Goal: Communication & Community: Participate in discussion

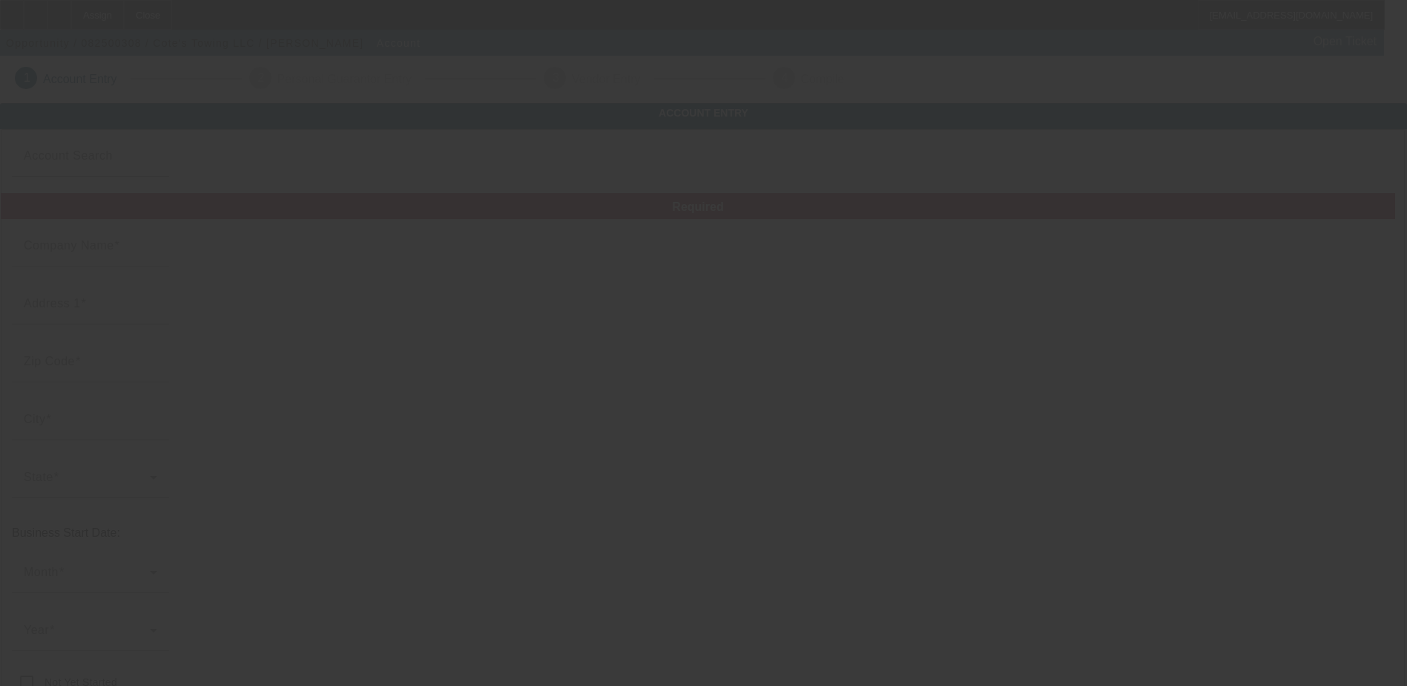
type input "Cote's Towing LLC"
type input "24 Chase River Rd"
type input "06704"
type input "Waterbury"
type input "(203) 819-5672"
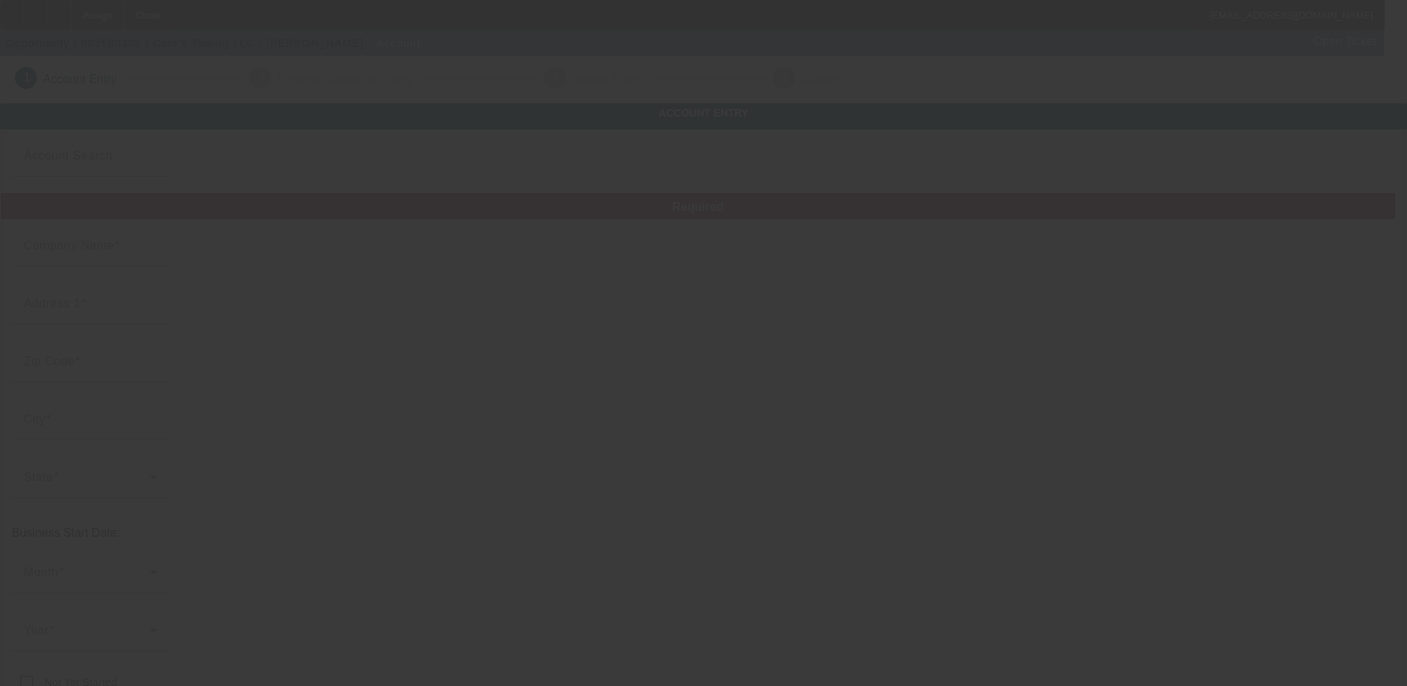
type input "cotestowing@gmail.com"
type input "000000000"
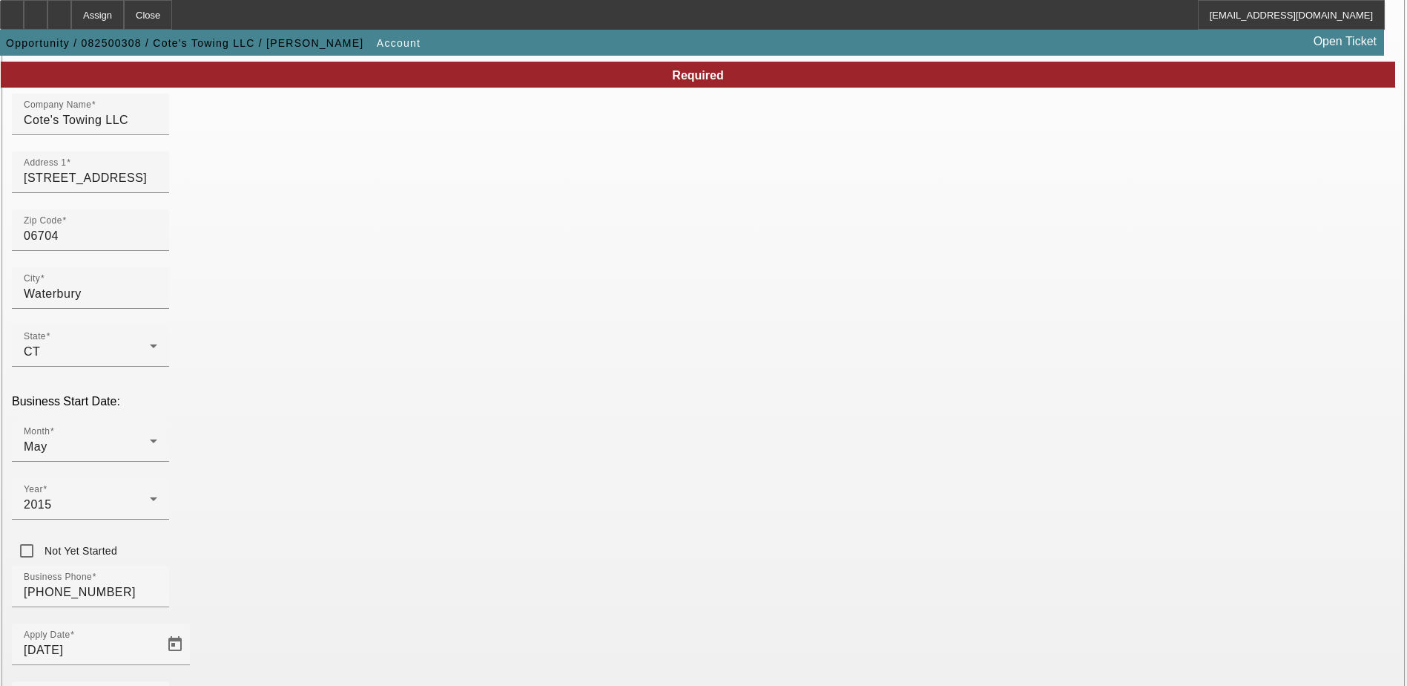
scroll to position [251, 0]
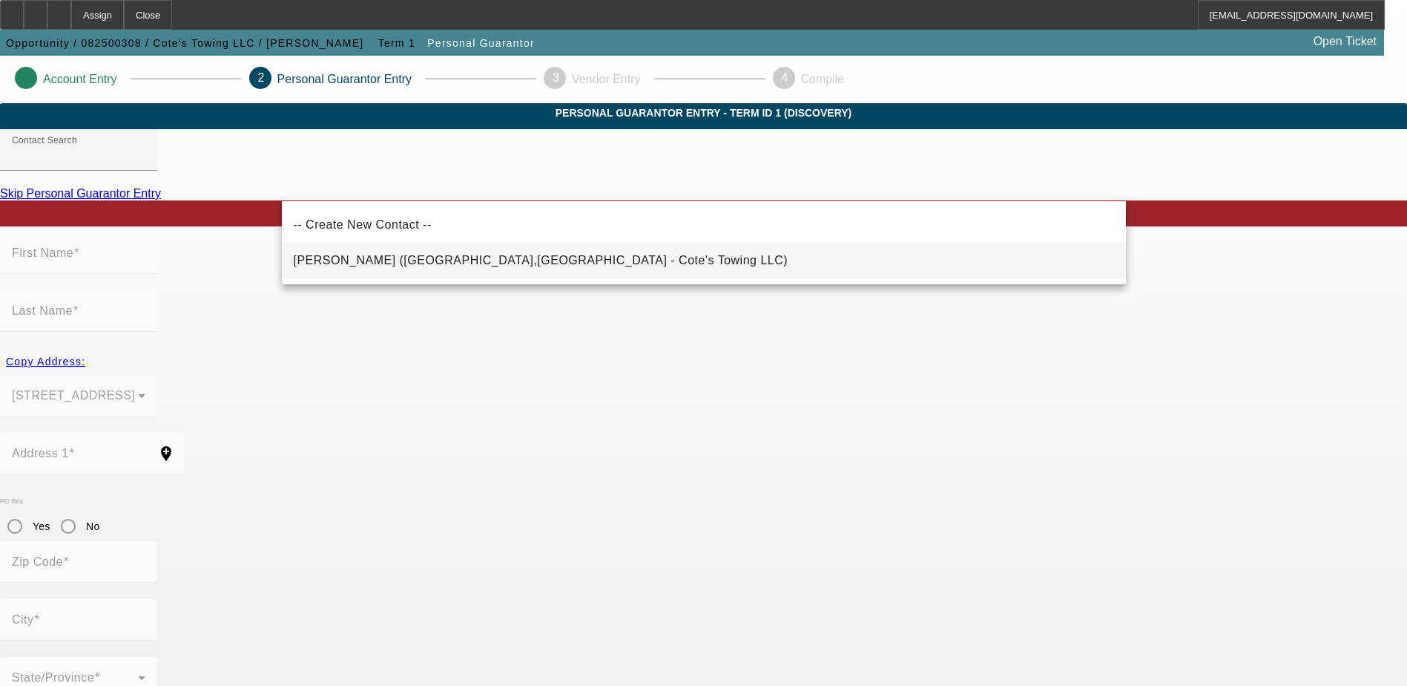
click at [470, 248] on mat-option "Cross, Adam (Waterbury,CT - Cote's Towing LLC)" at bounding box center [704, 261] width 844 height 36
type input "Cross, Adam (Waterbury,CT - Cote's Towing LLC)"
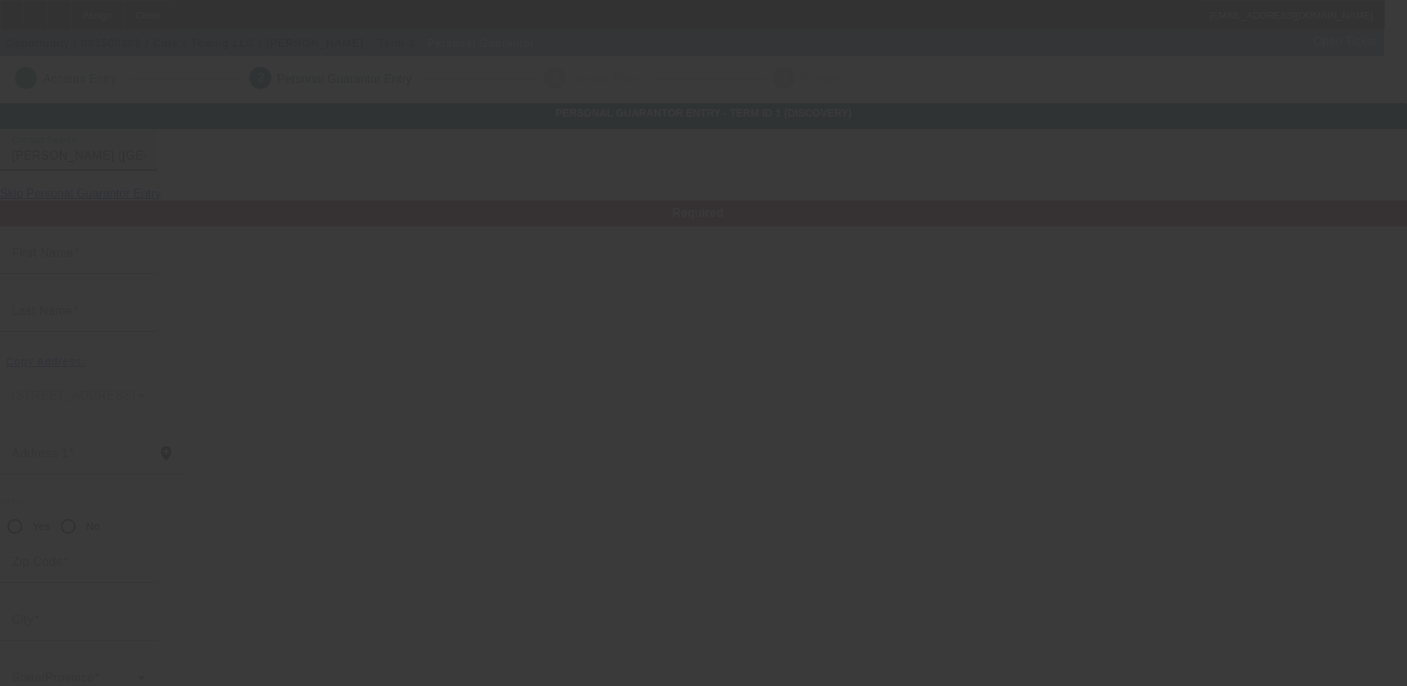
type input "Adam"
type input "Cross"
type input "24 Chase River Road"
radio input "true"
type input "06704"
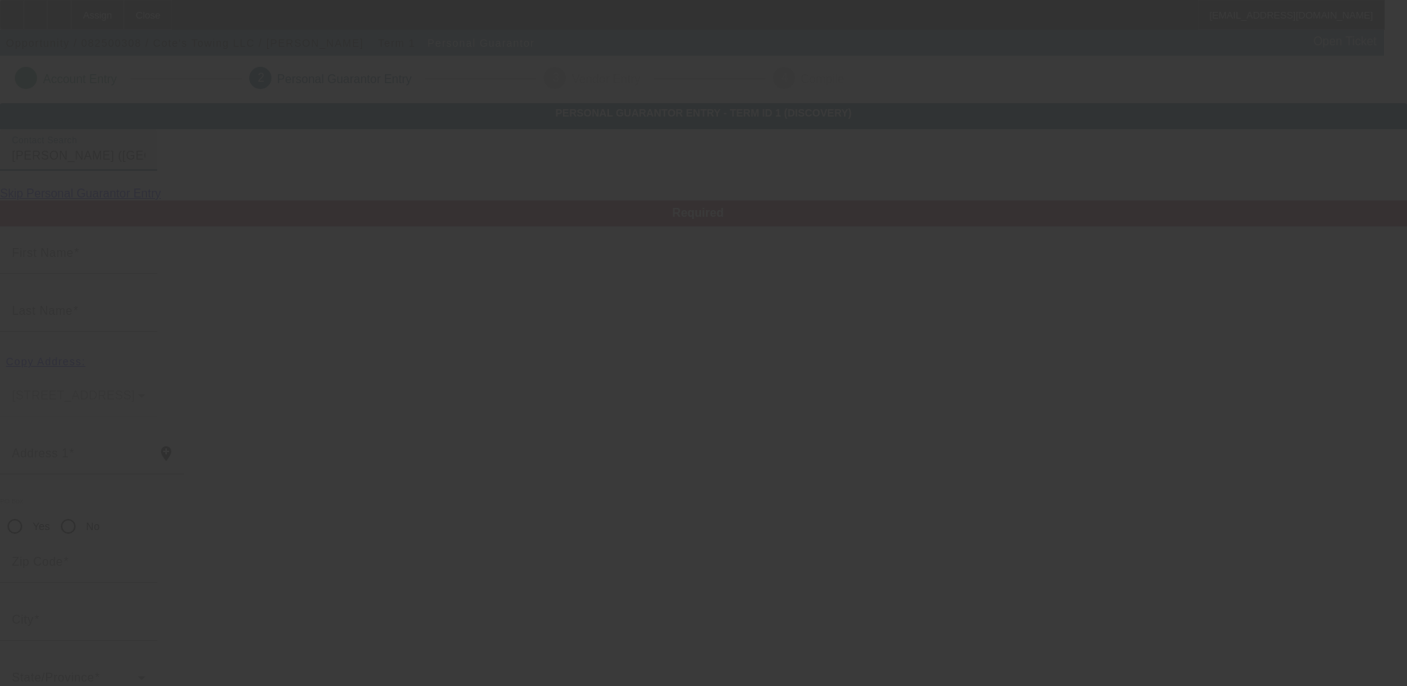
type input "Waterbury"
type input "(203) 819-5672"
type input "100"
type input "048-74-1480"
type input "cotestowing@gmail.com"
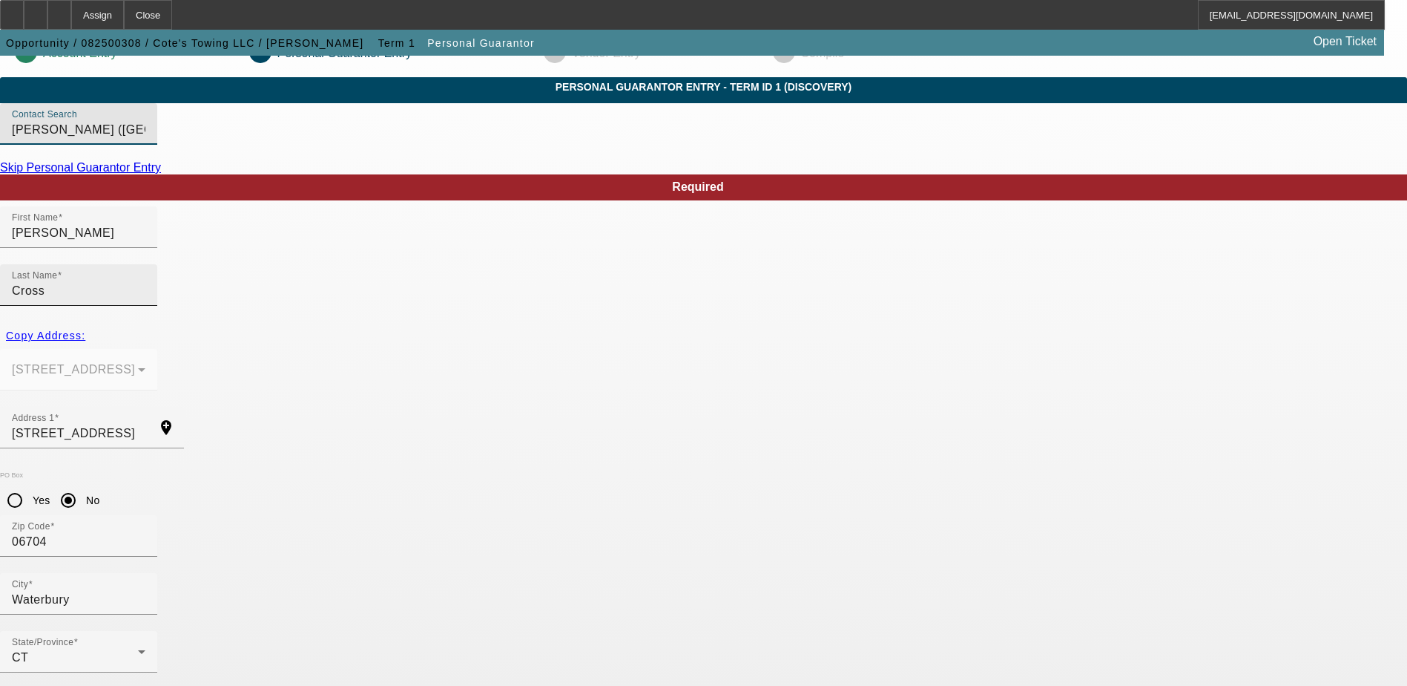
scroll to position [40, 0]
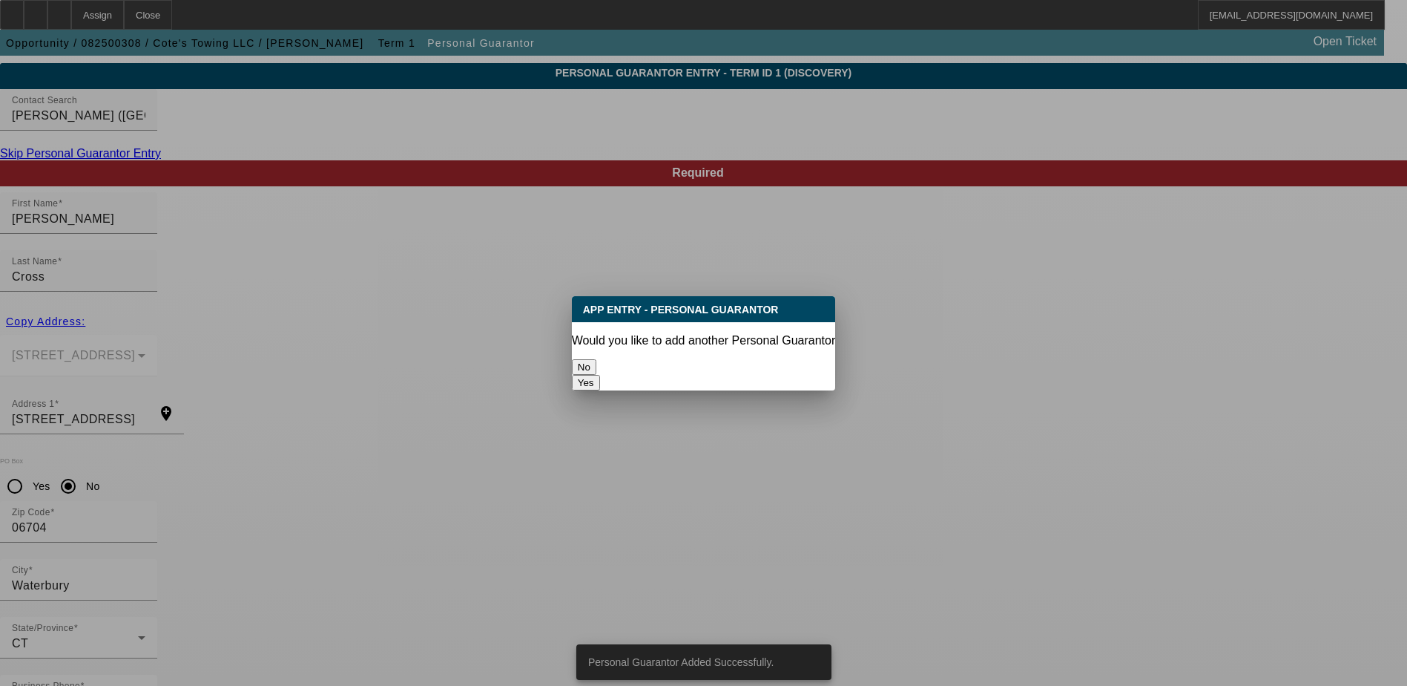
scroll to position [0, 0]
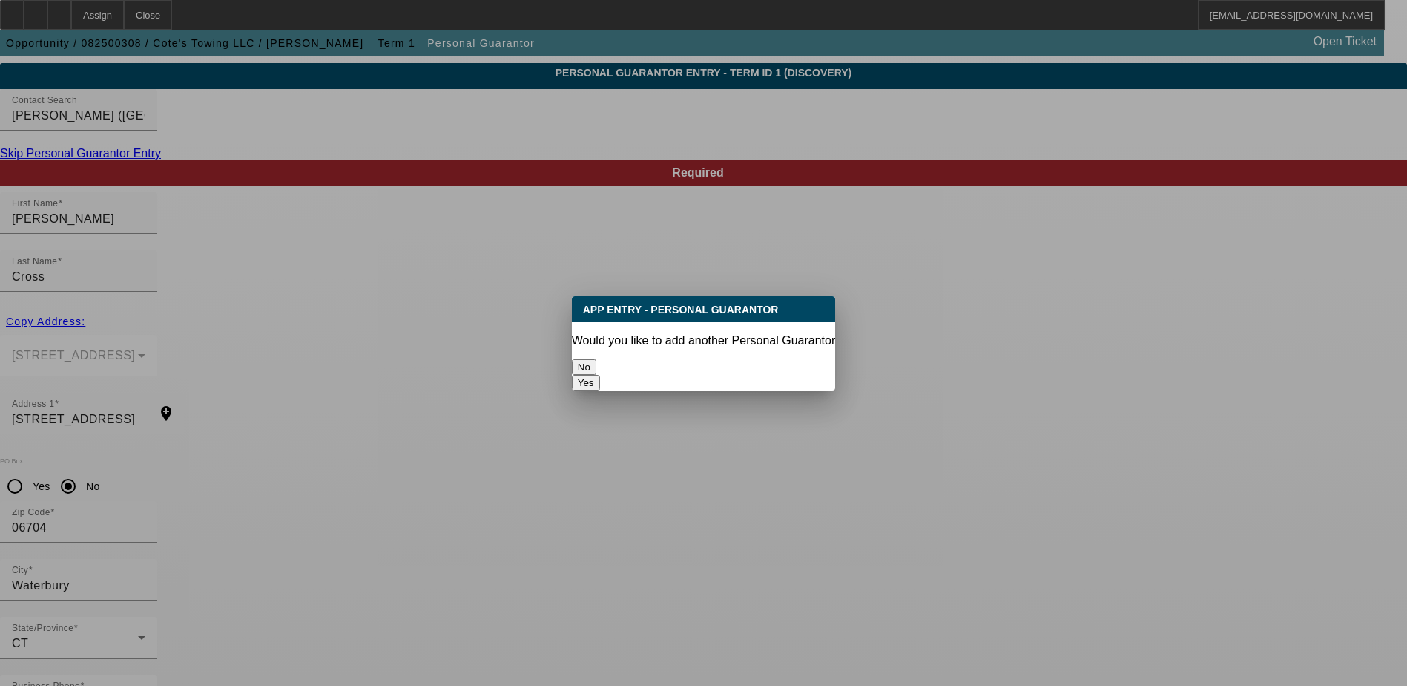
click at [597, 359] on button "No" at bounding box center [584, 367] width 24 height 16
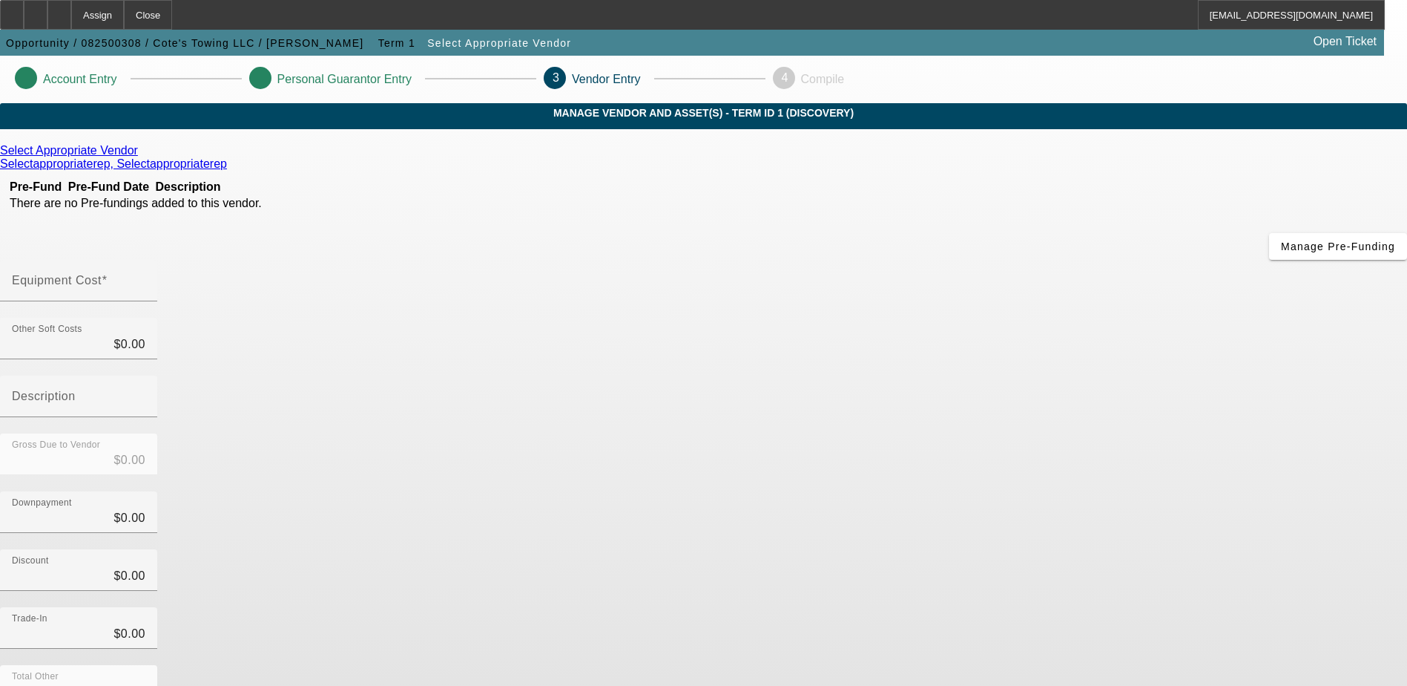
click at [142, 157] on icon at bounding box center [142, 150] width 0 height 13
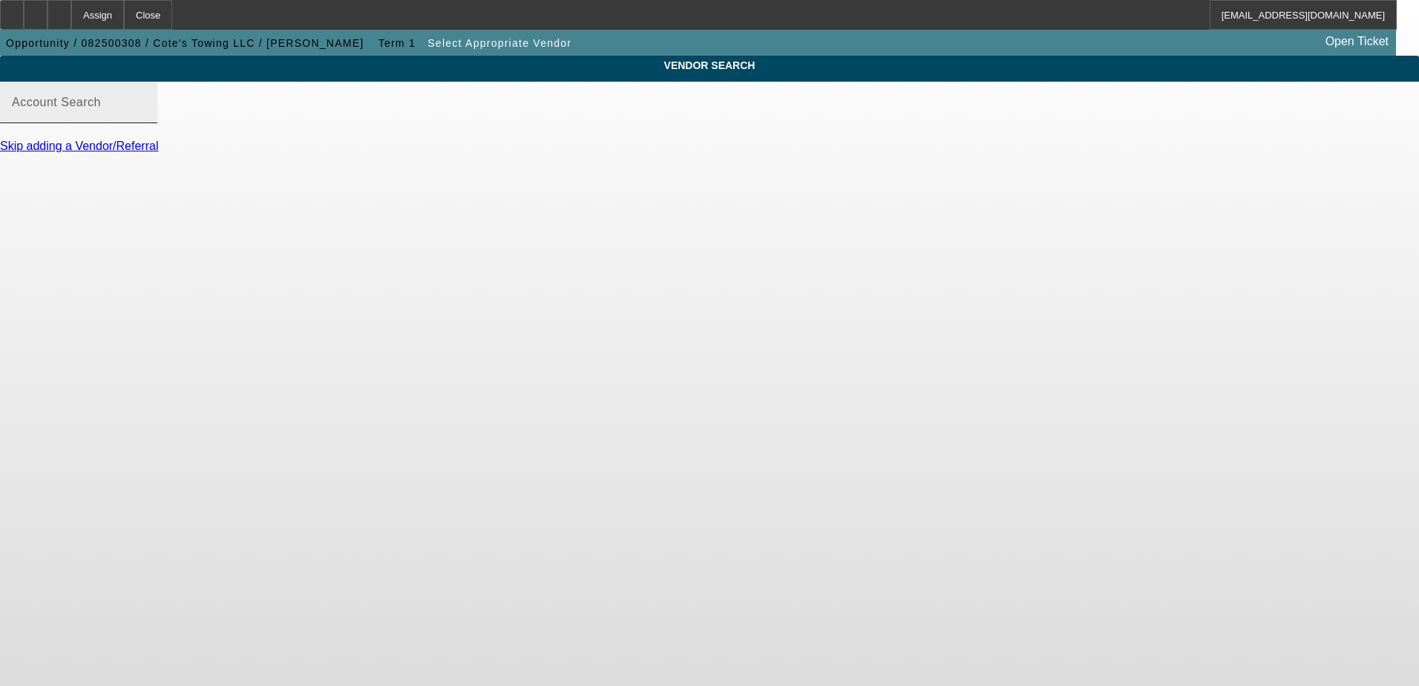
click at [145, 117] on input "Account Search" at bounding box center [79, 108] width 134 height 18
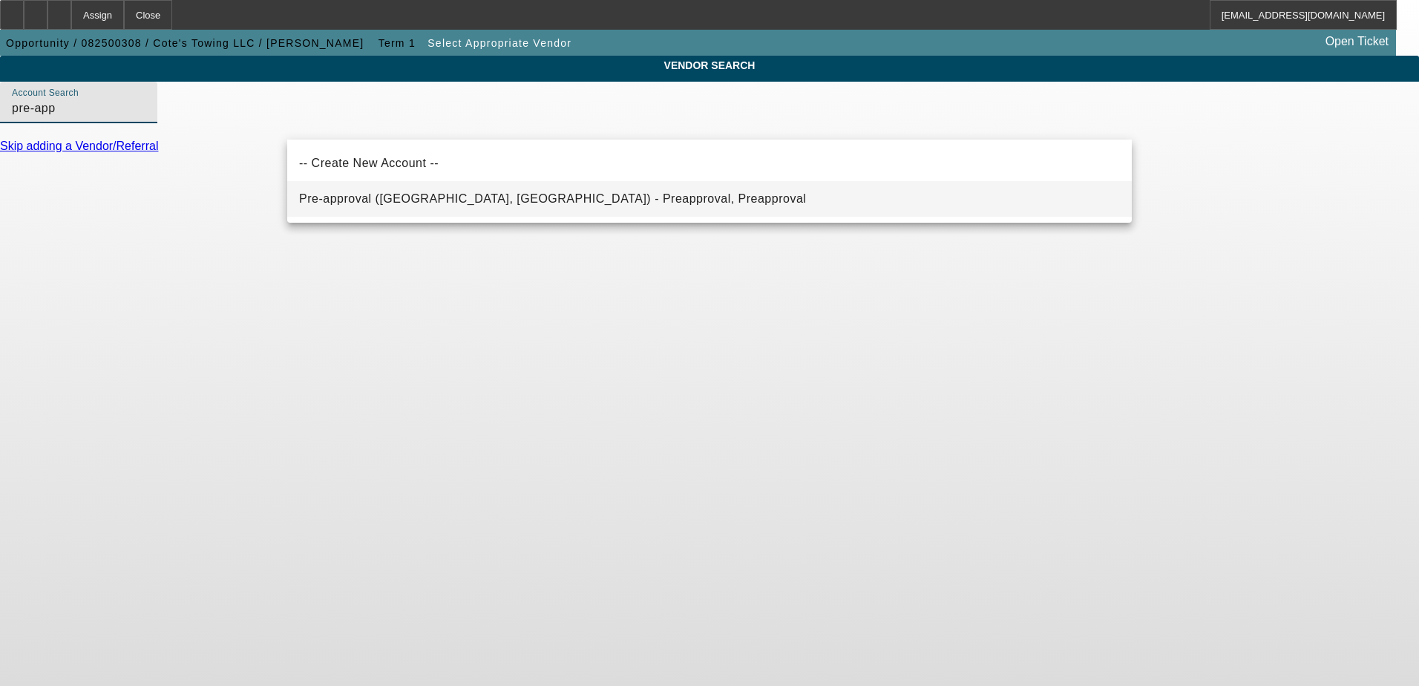
click at [463, 194] on span "Pre-approval (Northbrook, IL) - Preapproval, Preapproval" at bounding box center [552, 198] width 507 height 13
type input "Pre-approval (Northbrook, IL) - Preapproval, Preapproval"
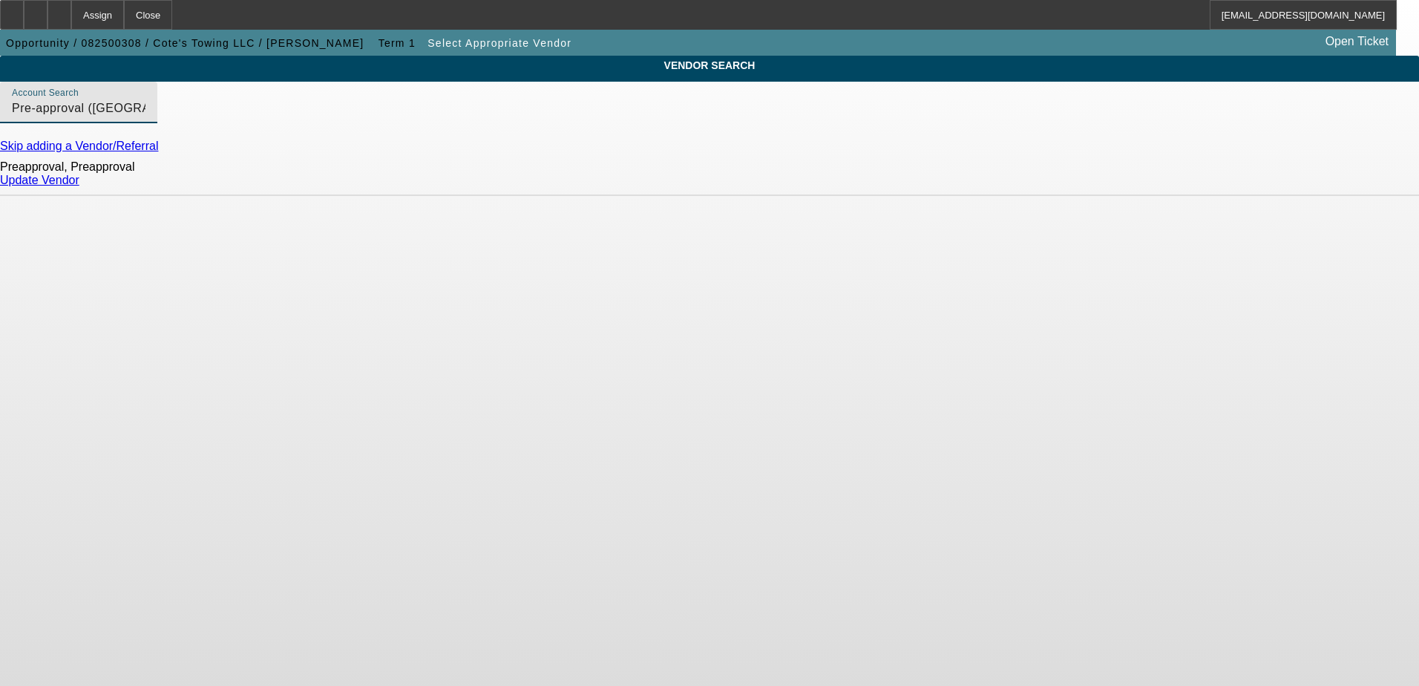
click at [79, 186] on link "Update Vendor" at bounding box center [39, 180] width 79 height 13
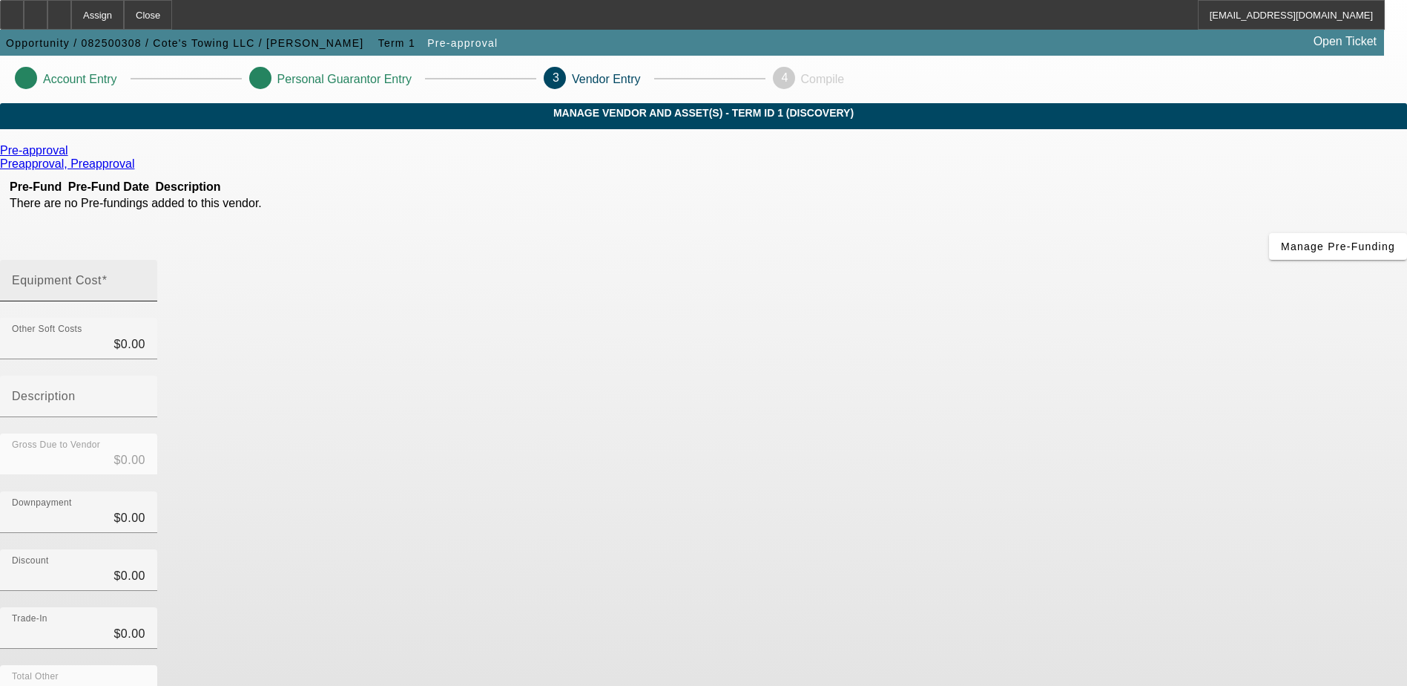
click at [145, 260] on div "Equipment Cost" at bounding box center [79, 281] width 134 height 42
type input "1"
type input "$1.00"
type input "10"
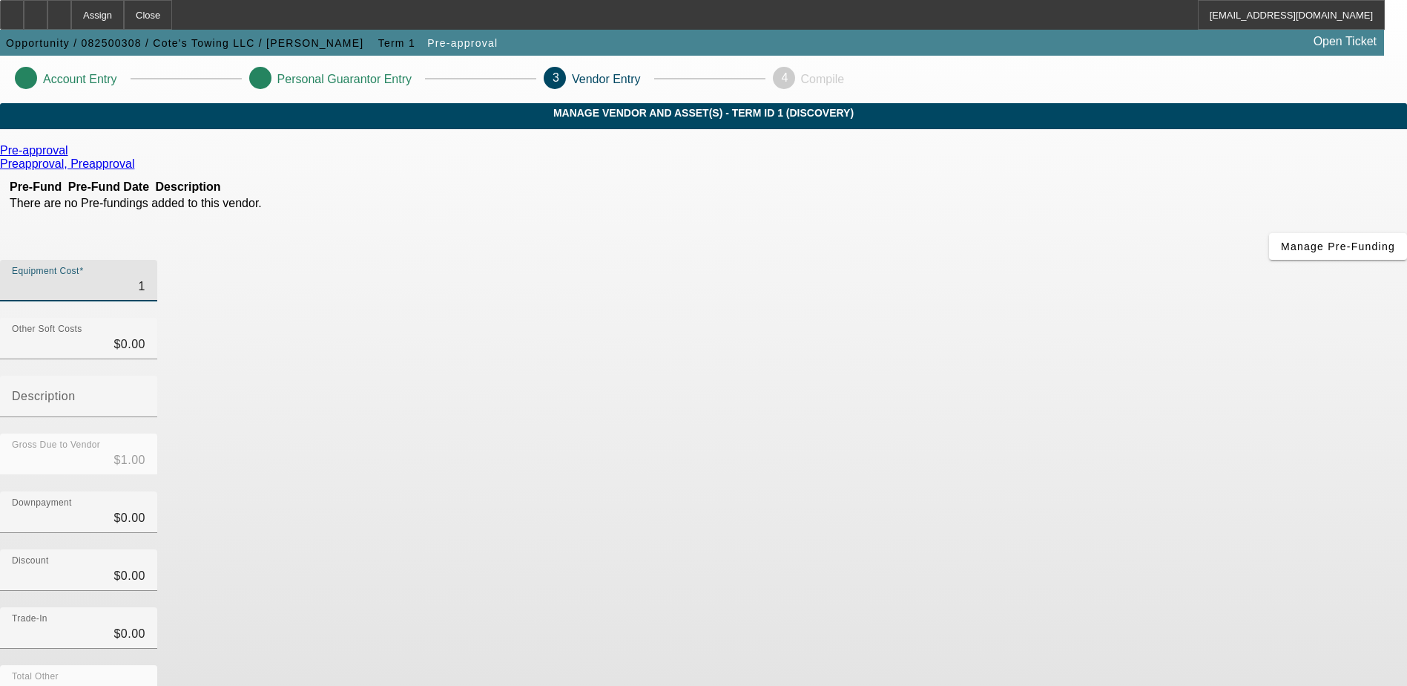
type input "$10.00"
type input "100"
type input "$100.00"
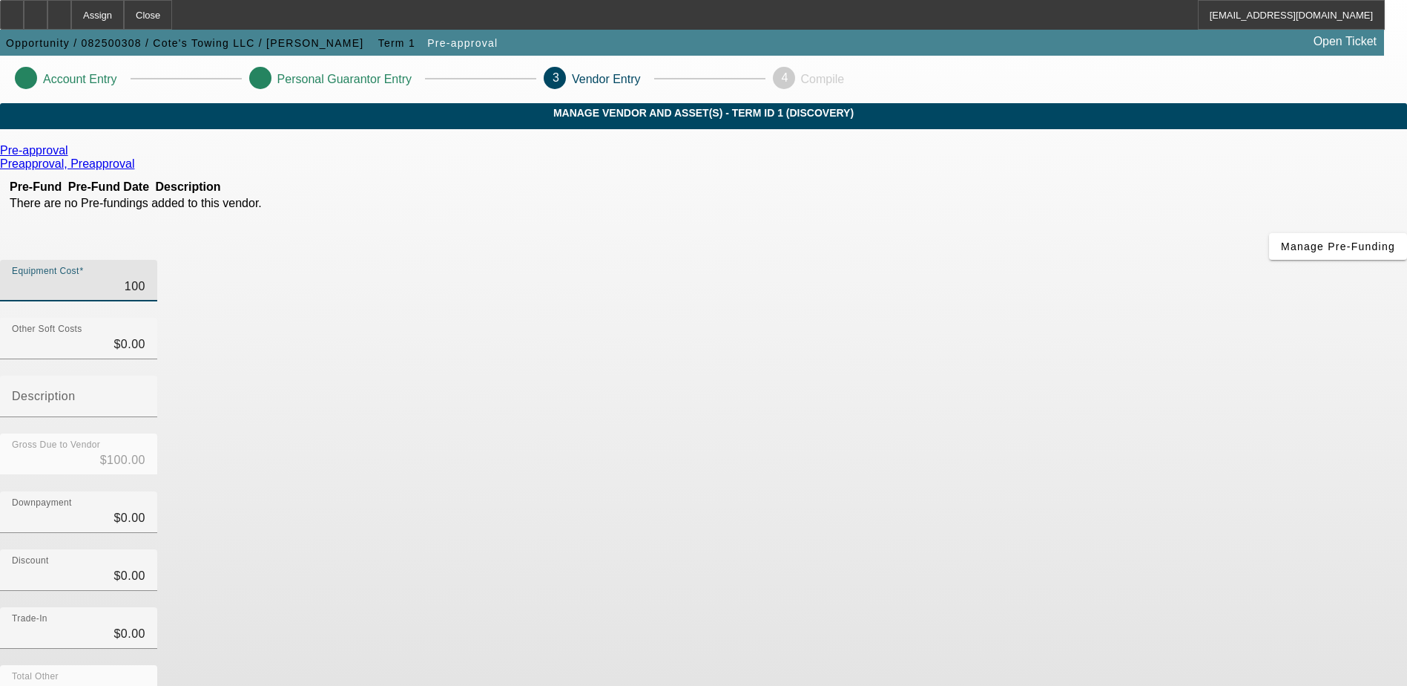
type input "1000"
type input "$1,000.00"
type input "10000"
type input "$10,000.00"
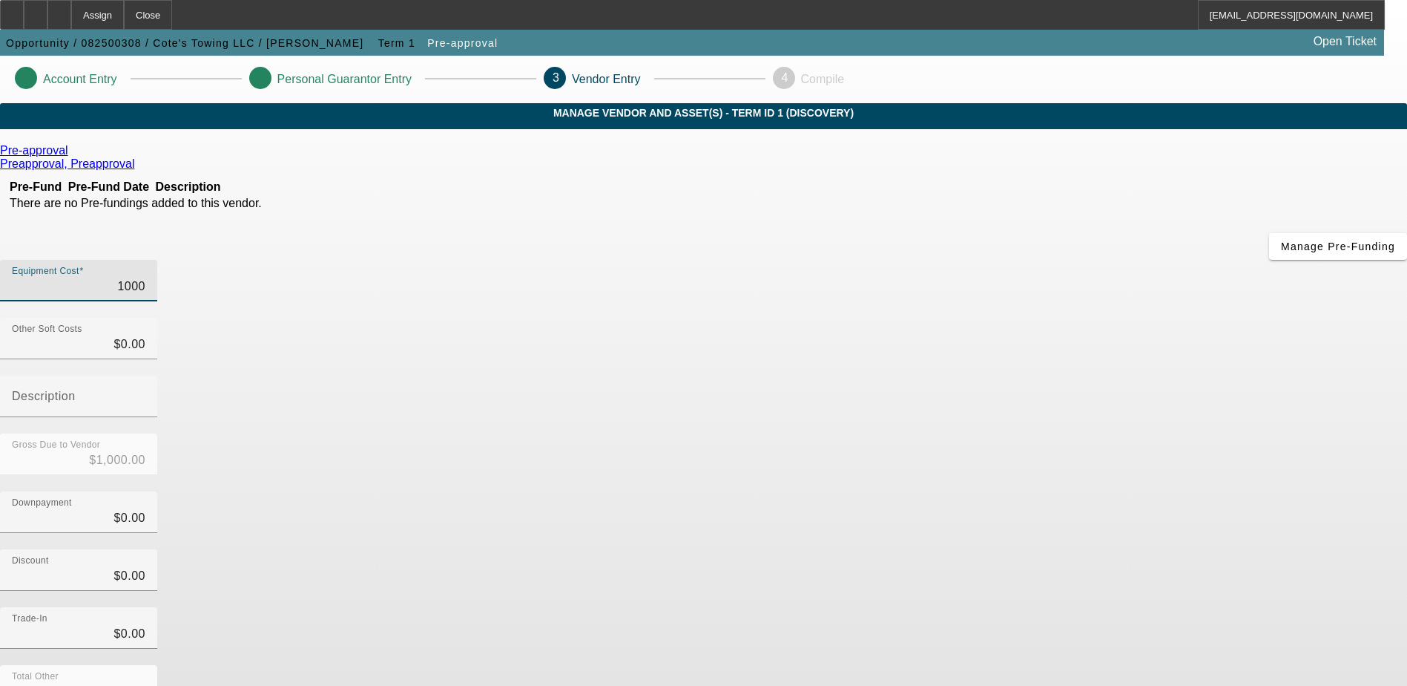
type input "$10,000.00"
type input "100000"
type input "$100,000.00"
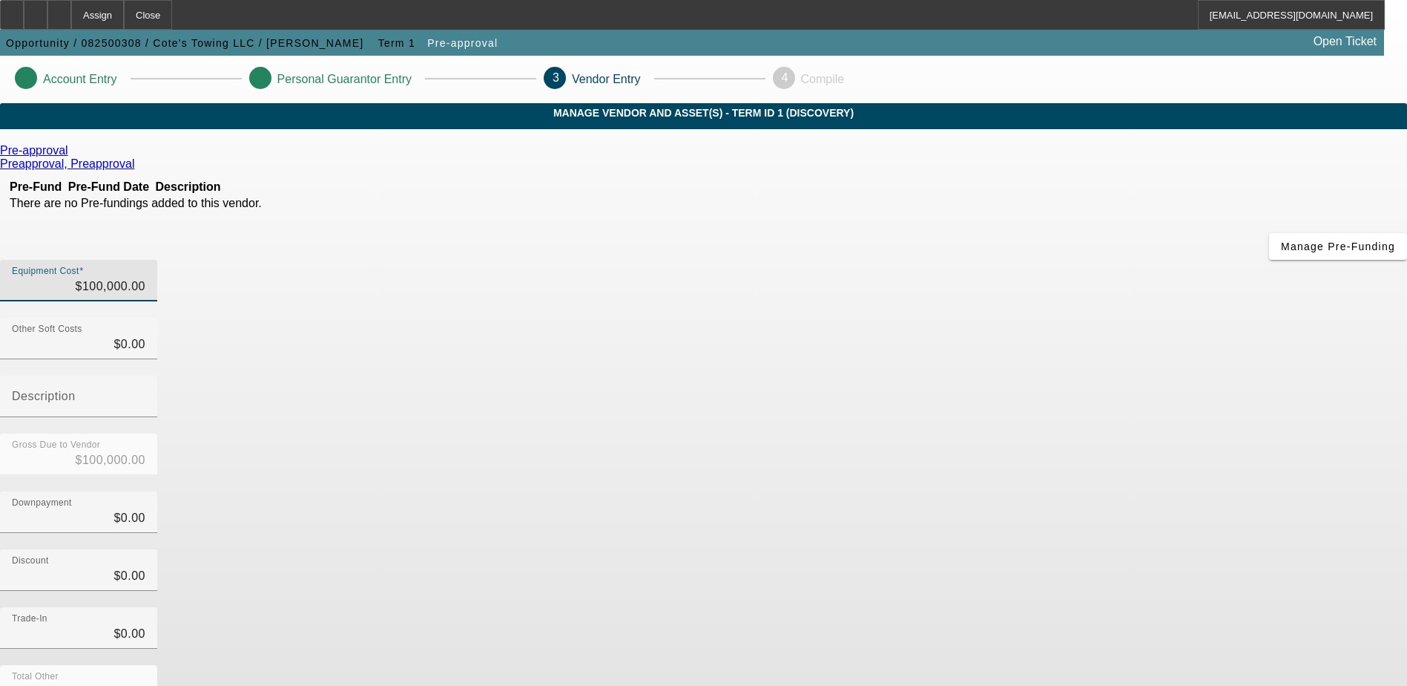
drag, startPoint x: 968, startPoint y: 437, endPoint x: 976, endPoint y: 450, distance: 15.3
click at [969, 549] on div "Discount $0.00" at bounding box center [703, 578] width 1407 height 58
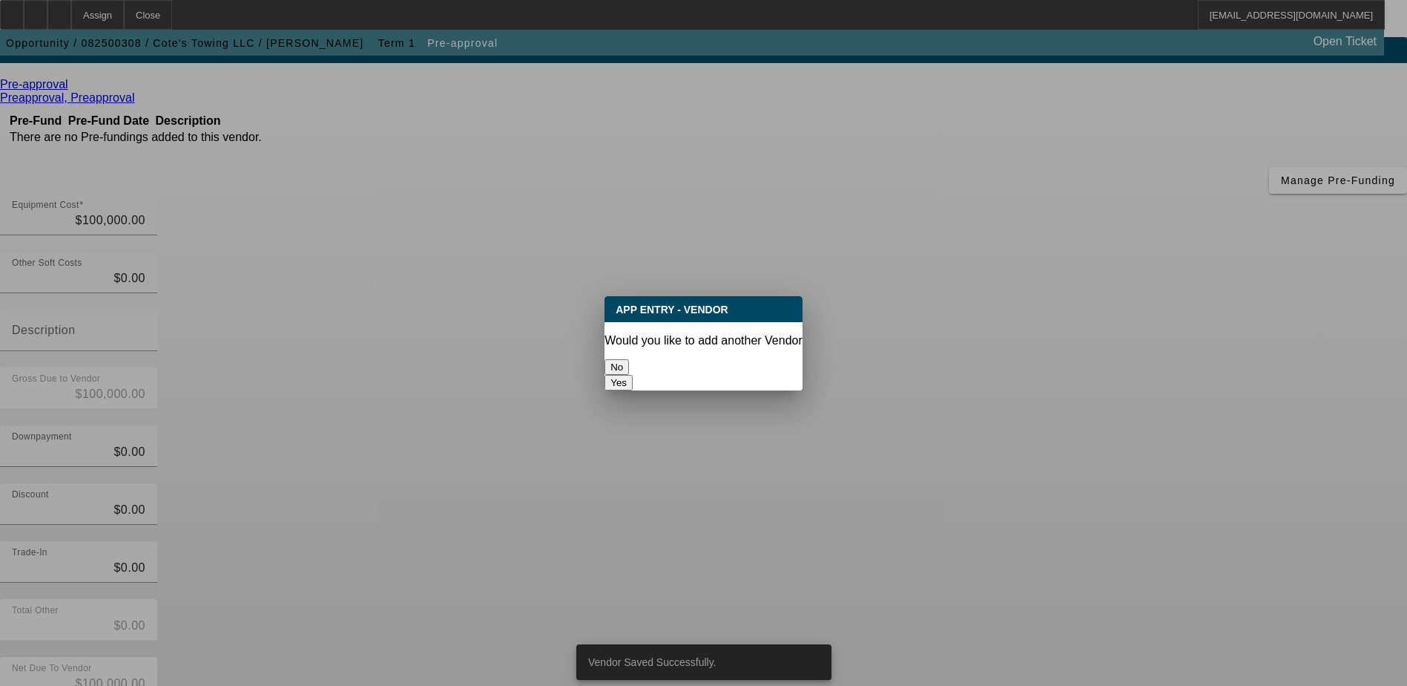
click at [629, 368] on button "No" at bounding box center [617, 367] width 24 height 16
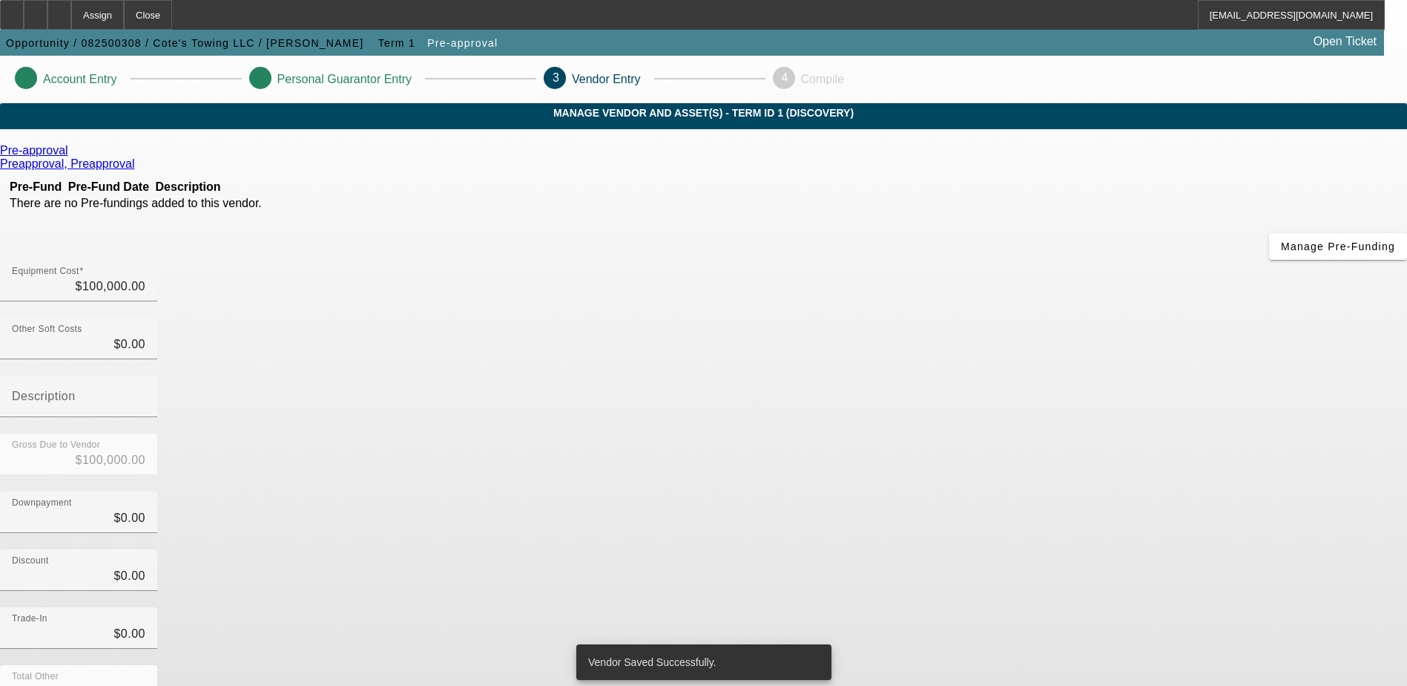
scroll to position [66, 0]
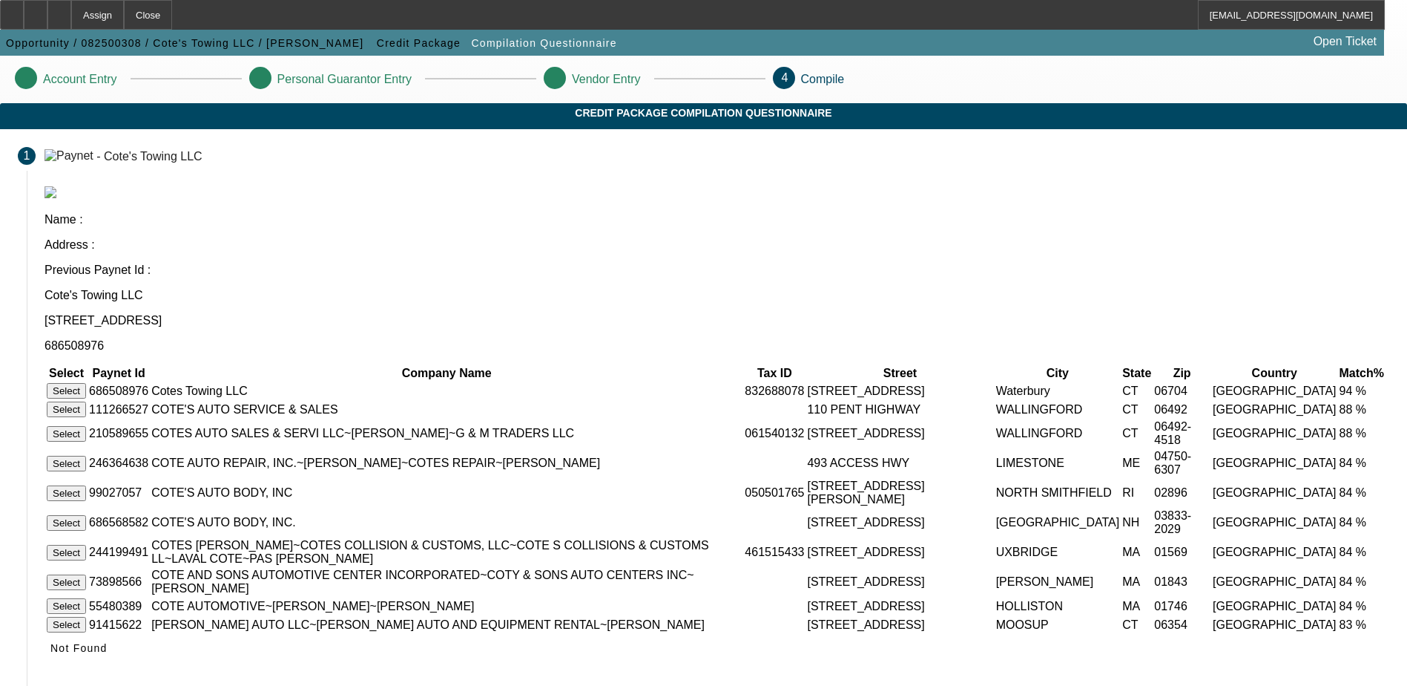
click at [86, 383] on button "Select" at bounding box center [66, 391] width 39 height 16
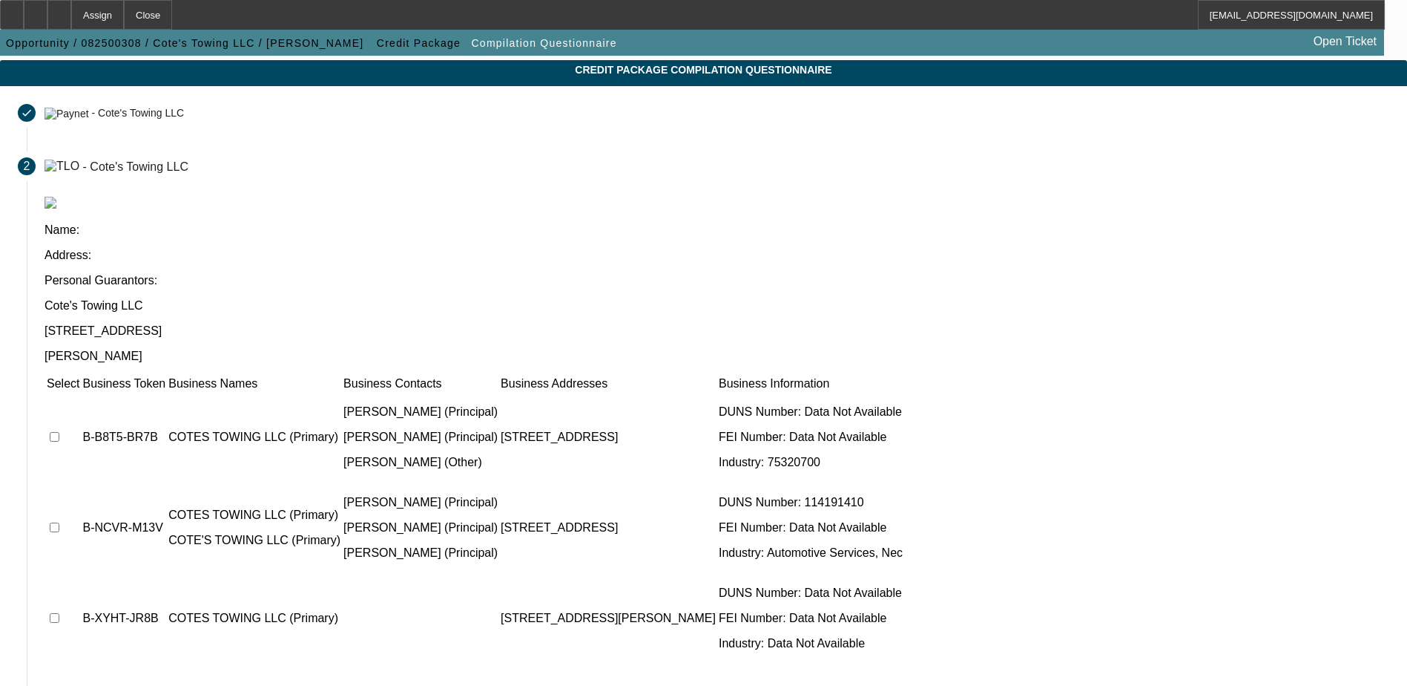
click at [59, 432] on input "checkbox" at bounding box center [55, 437] width 10 height 10
checkbox input "true"
click at [59, 522] on input "checkbox" at bounding box center [55, 527] width 10 height 10
checkbox input "true"
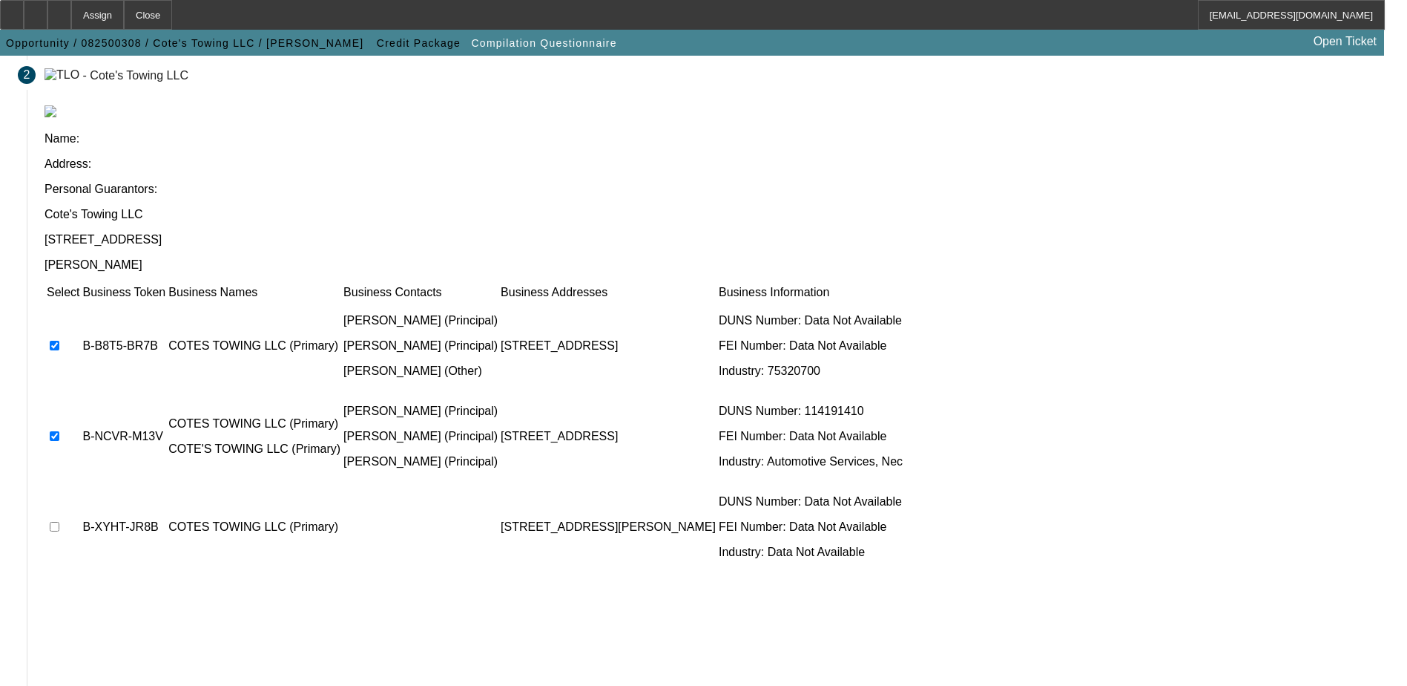
scroll to position [135, 0]
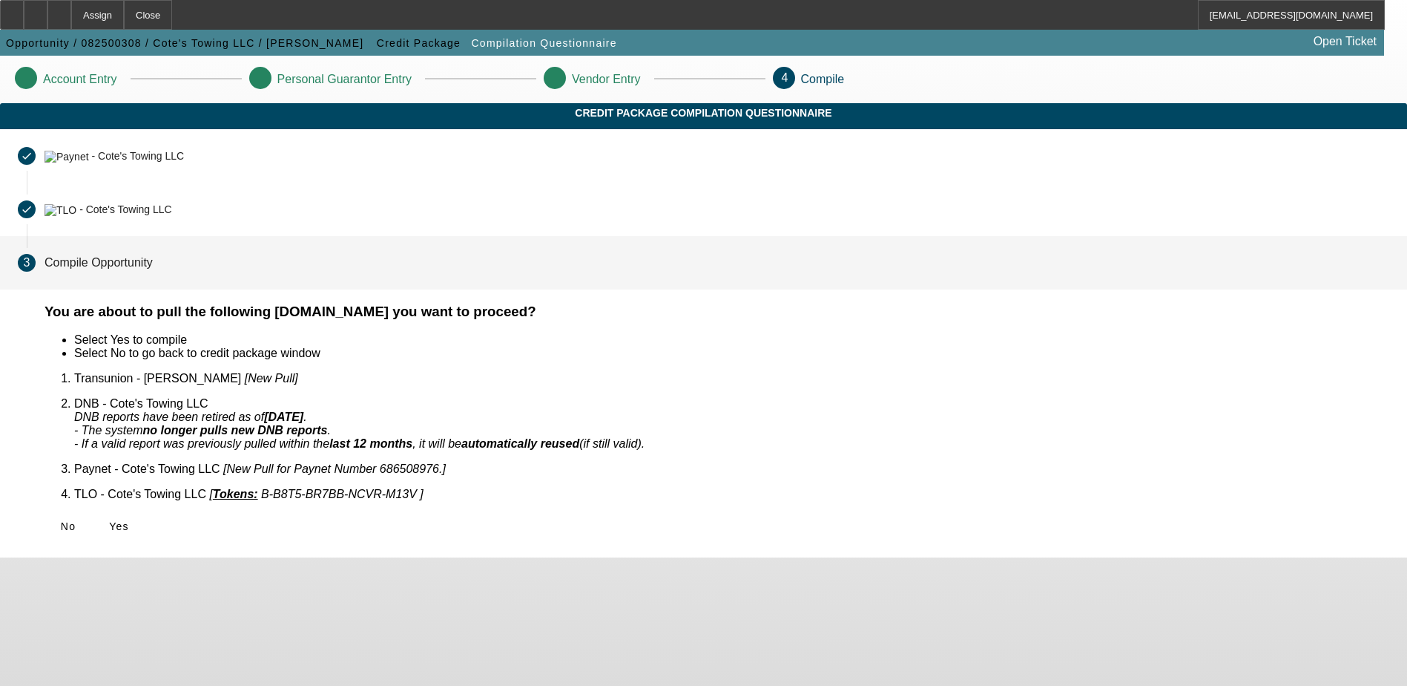
scroll to position [0, 0]
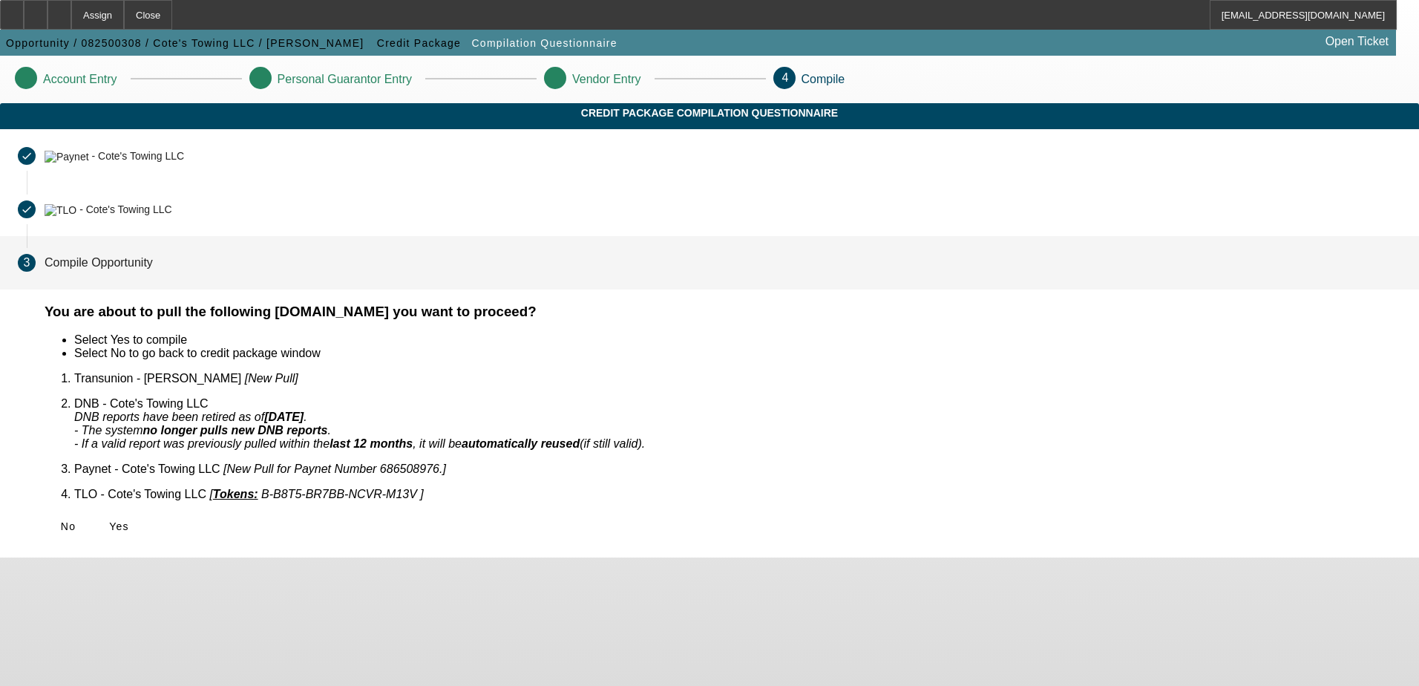
drag, startPoint x: 398, startPoint y: 508, endPoint x: 407, endPoint y: 504, distance: 10.0
click at [129, 520] on span "Yes" at bounding box center [119, 526] width 20 height 12
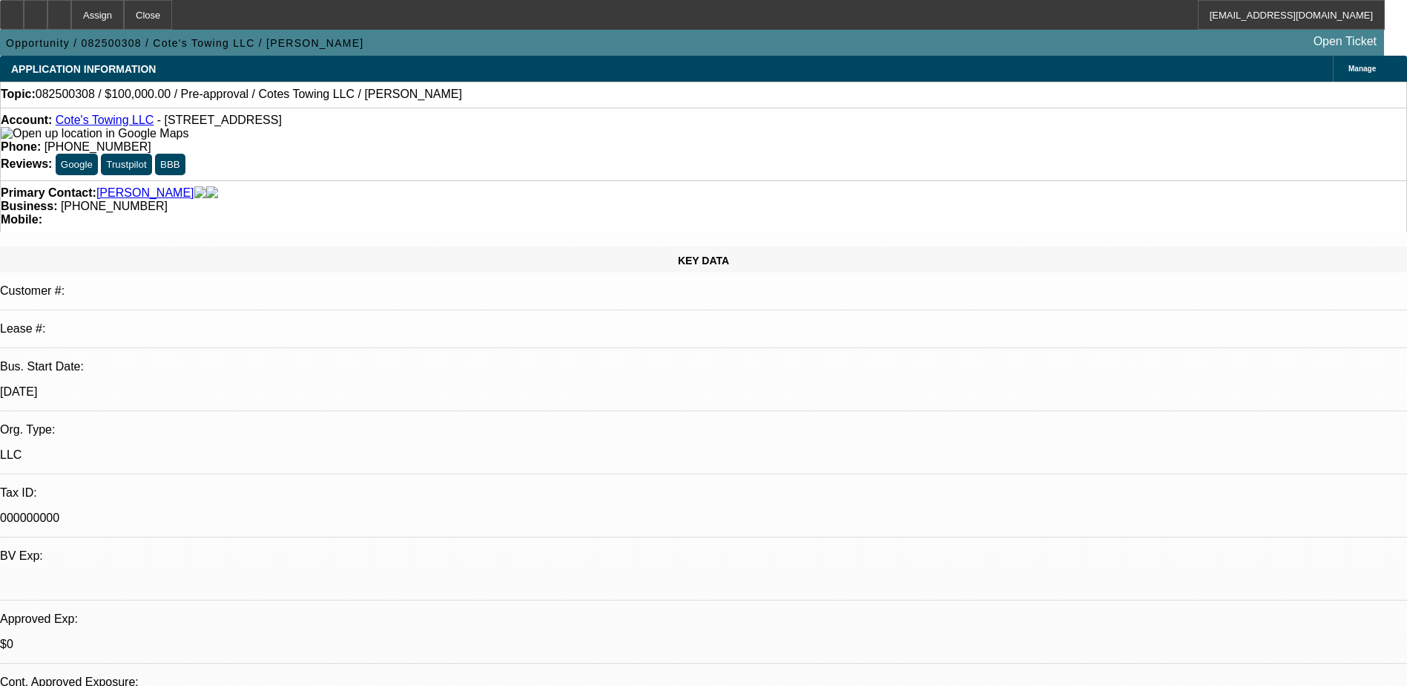
select select "0"
select select "2"
select select "0.1"
select select "4"
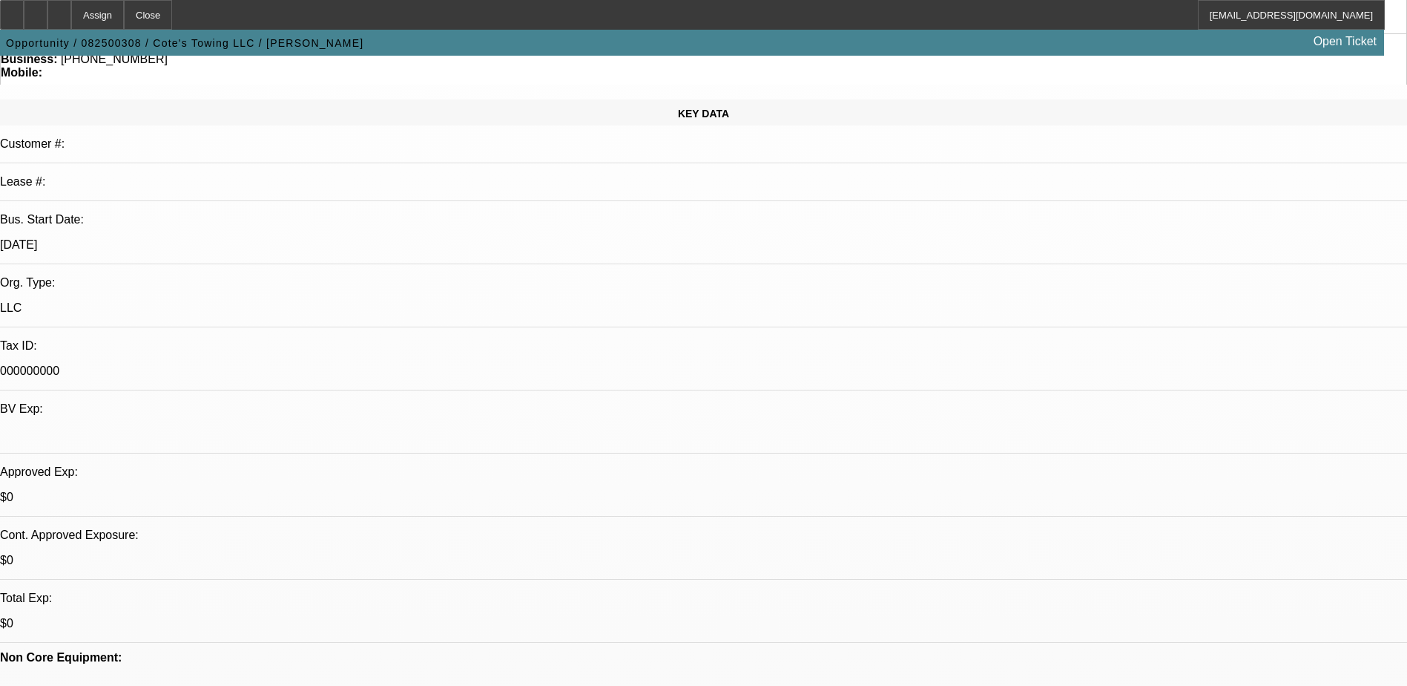
scroll to position [148, 0]
drag, startPoint x: 424, startPoint y: 361, endPoint x: 691, endPoint y: 361, distance: 267.1
drag, startPoint x: 691, startPoint y: 361, endPoint x: 680, endPoint y: 378, distance: 20.8
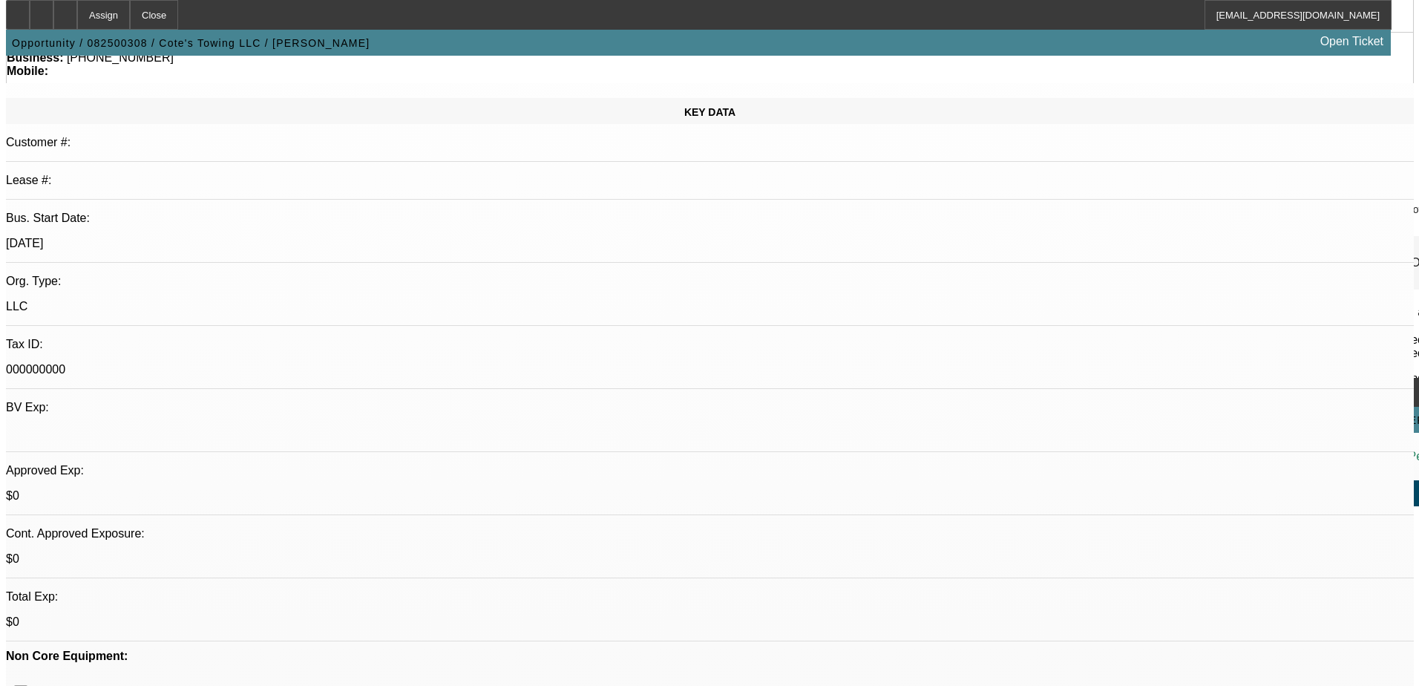
scroll to position [0, 0]
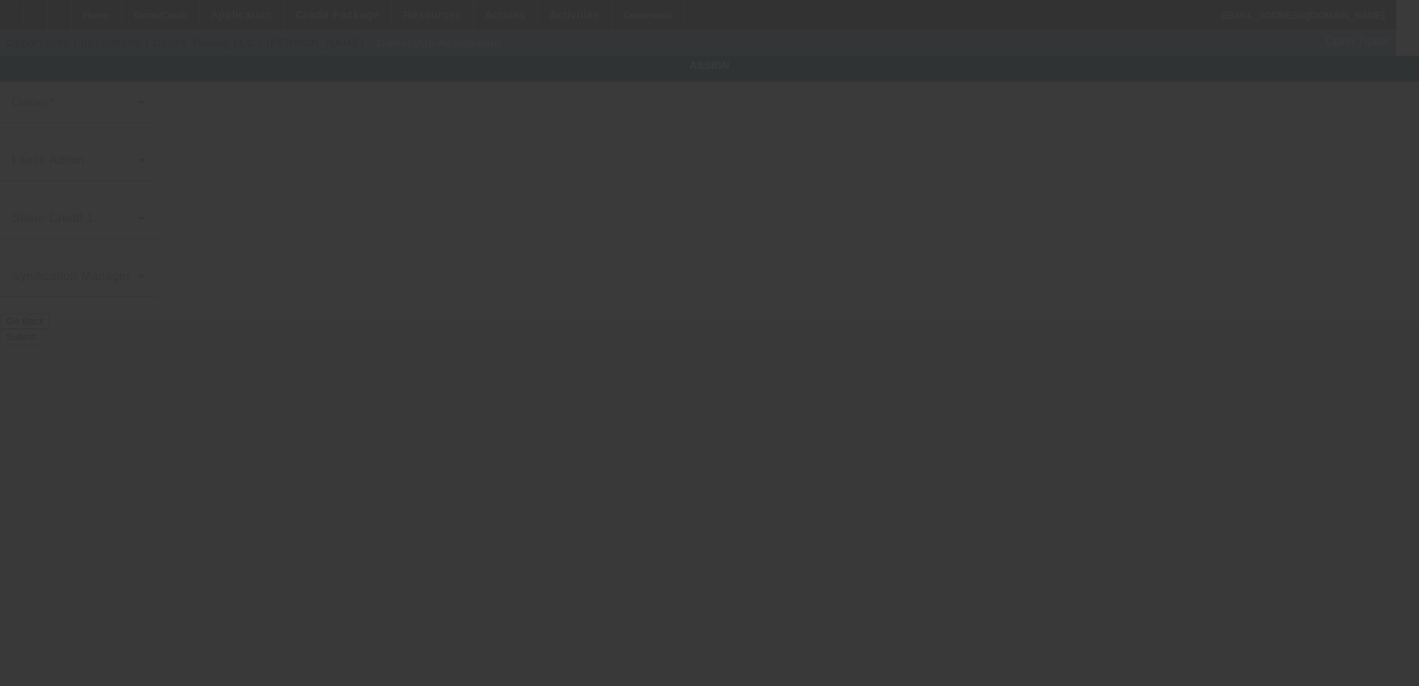
click at [637, 145] on div at bounding box center [709, 343] width 1419 height 686
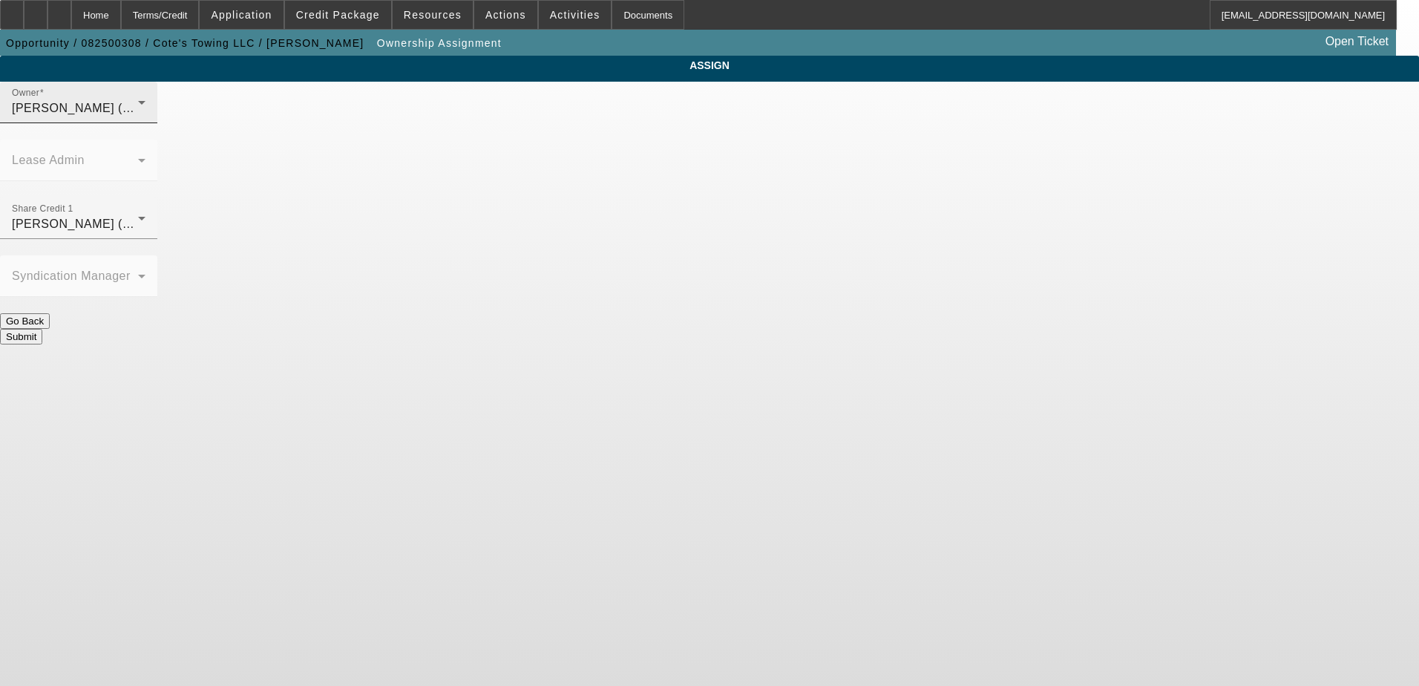
click at [138, 117] on div "Taylor, Lukas (Lvl 1)" at bounding box center [75, 108] width 126 height 18
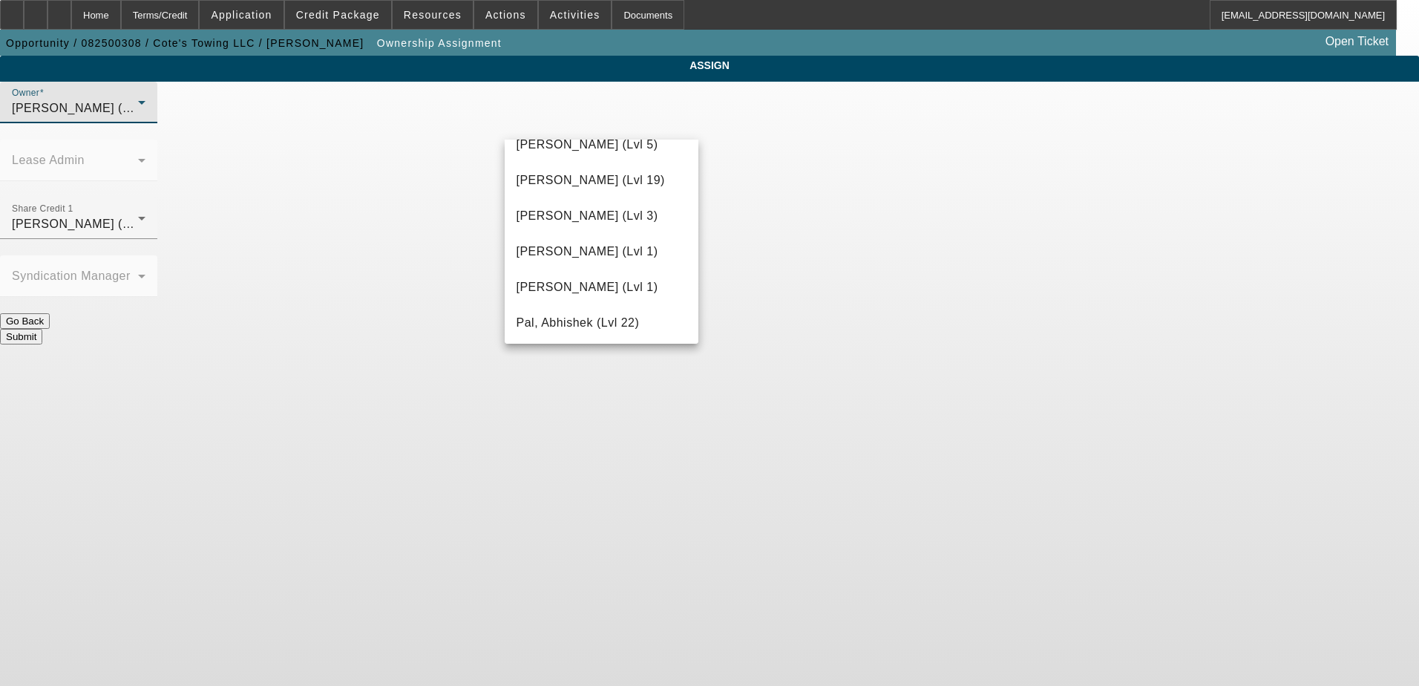
scroll to position [1304, 0]
click at [628, 217] on span "Martell, Heath (Lvl 6)" at bounding box center [587, 213] width 142 height 18
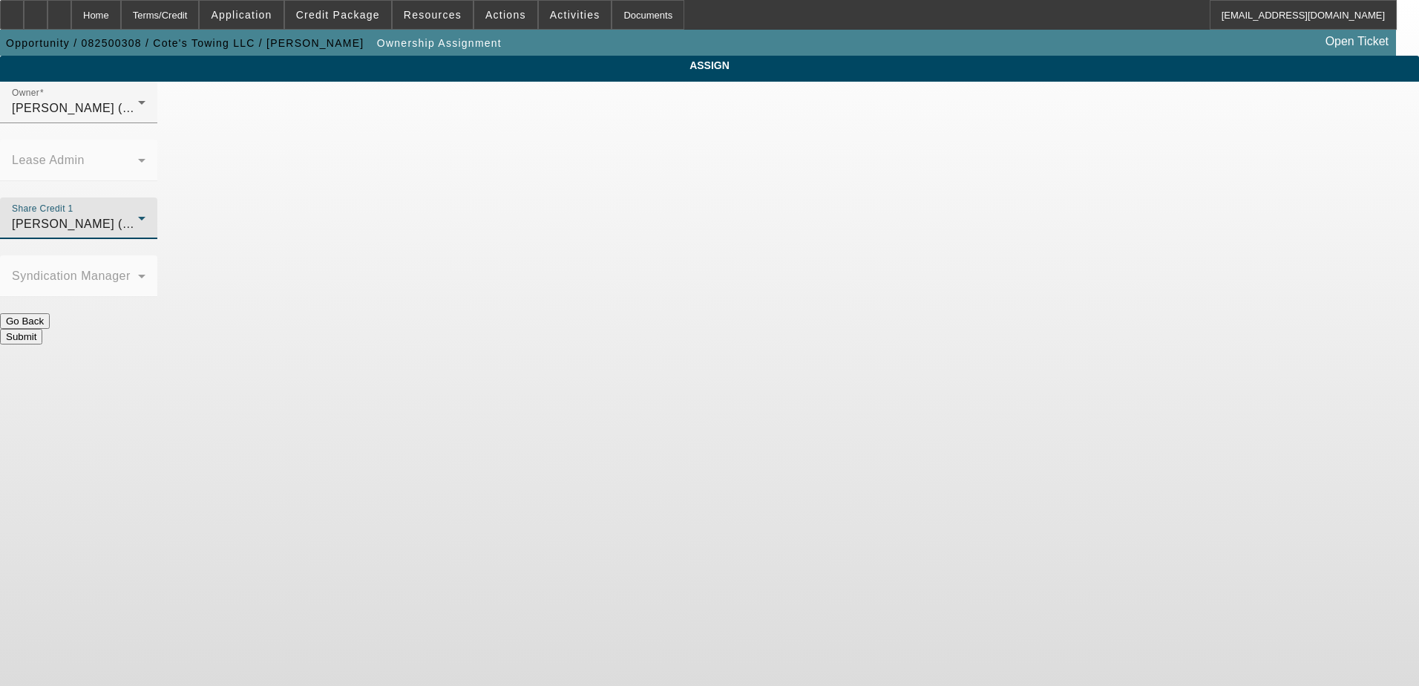
click at [138, 215] on div "Martell, Heath (Lvl 6)" at bounding box center [75, 224] width 126 height 18
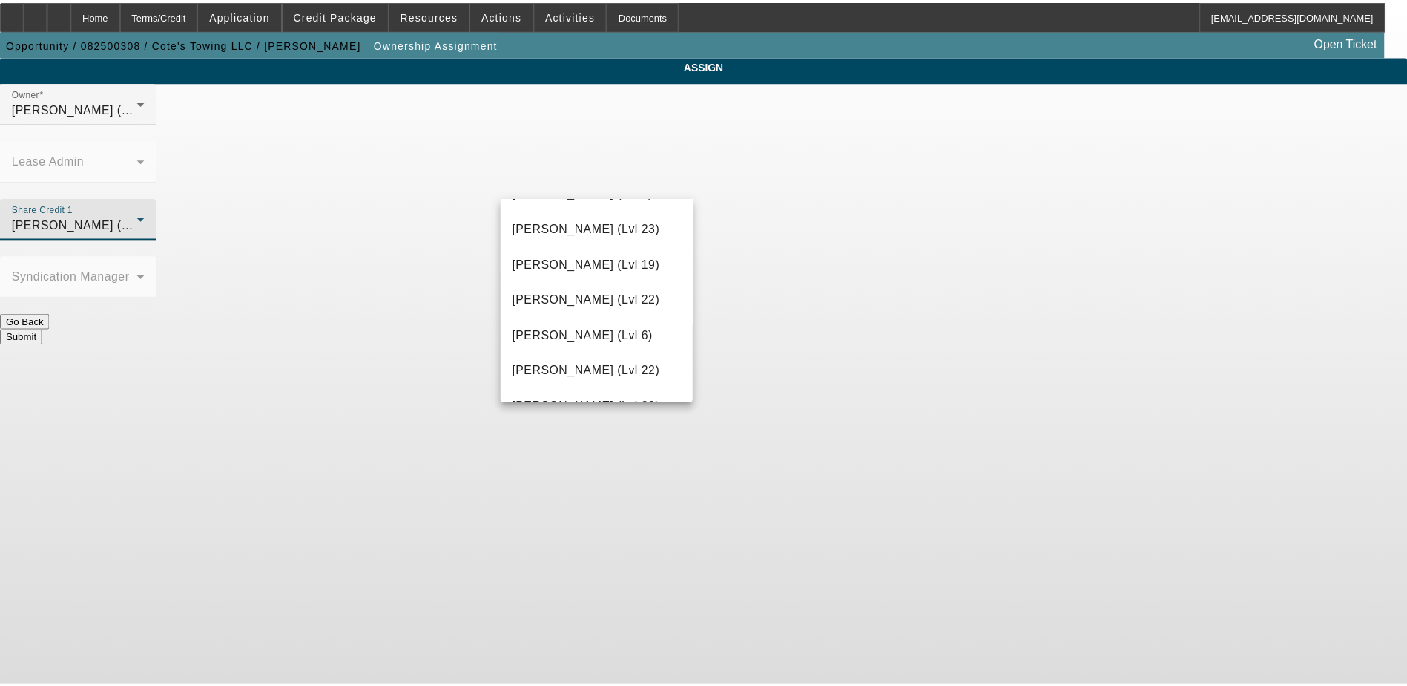
scroll to position [1897, 0]
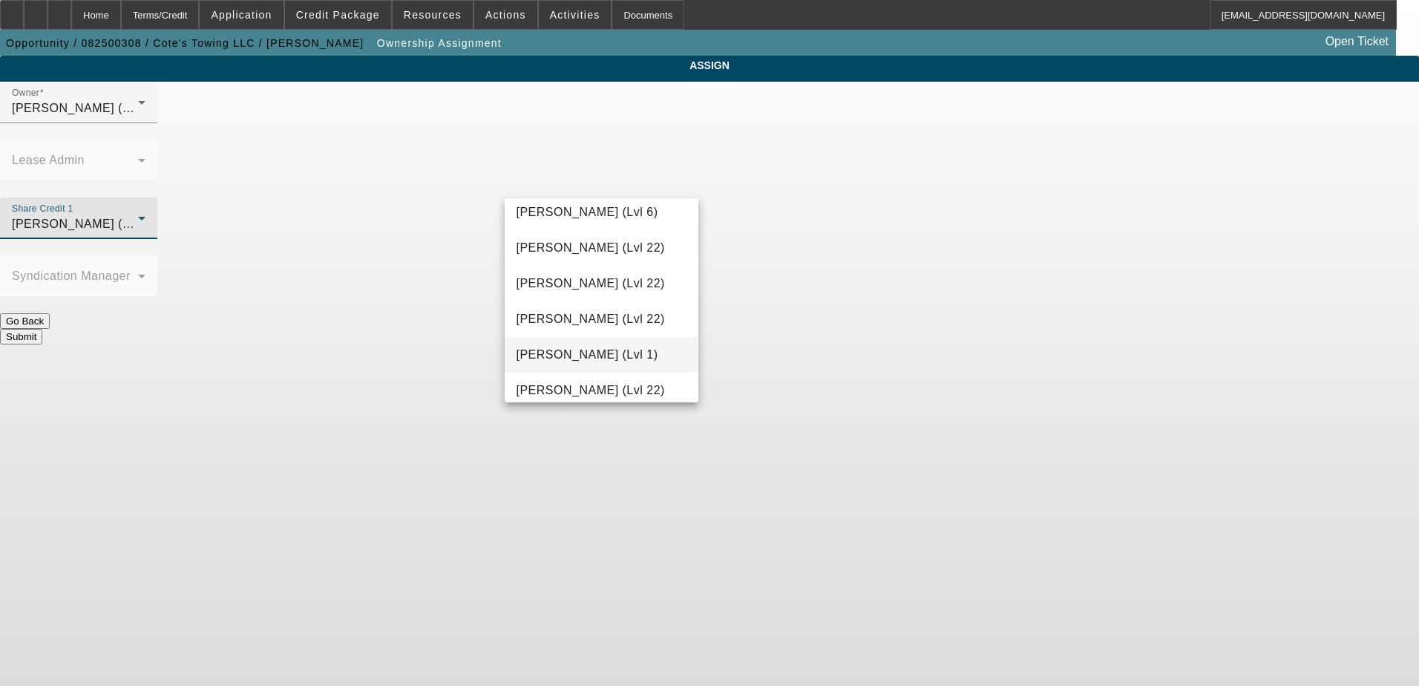
click at [602, 357] on span "Taylor, Lukas (Lvl 1)" at bounding box center [587, 355] width 142 height 18
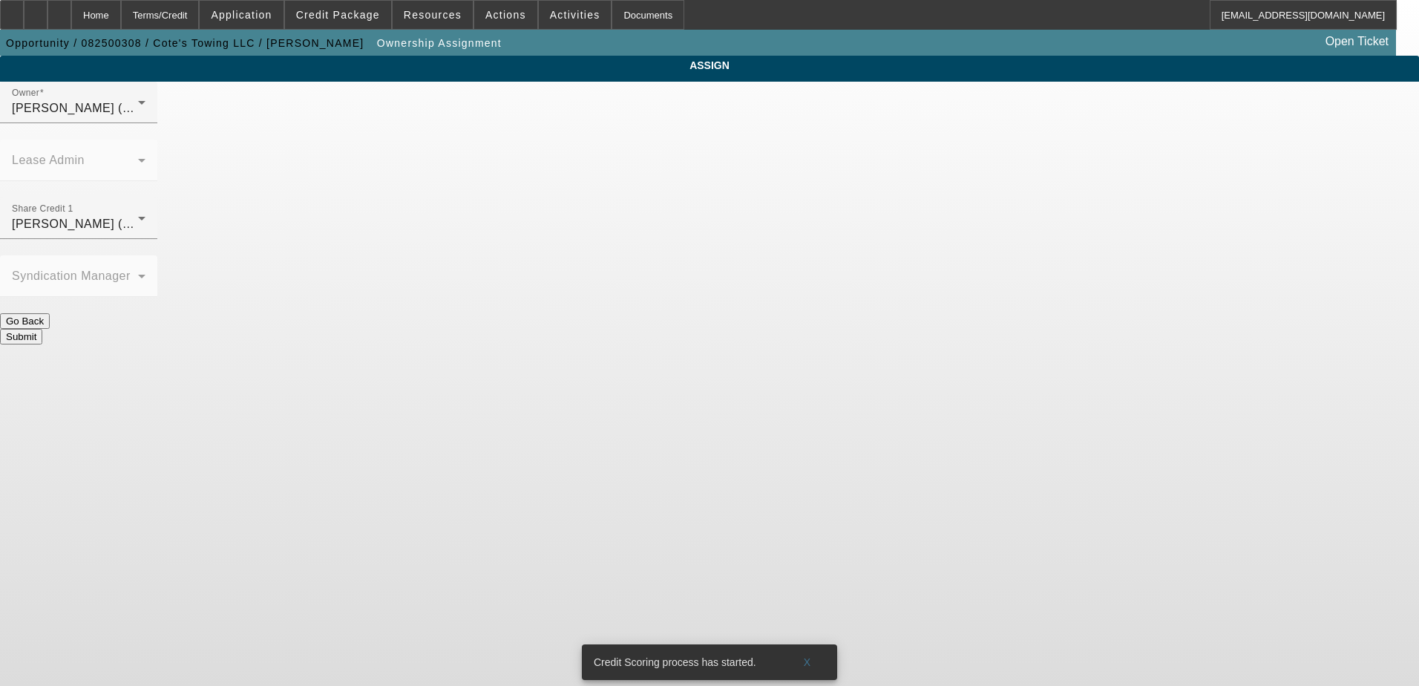
click at [42, 329] on button "Submit" at bounding box center [21, 337] width 42 height 16
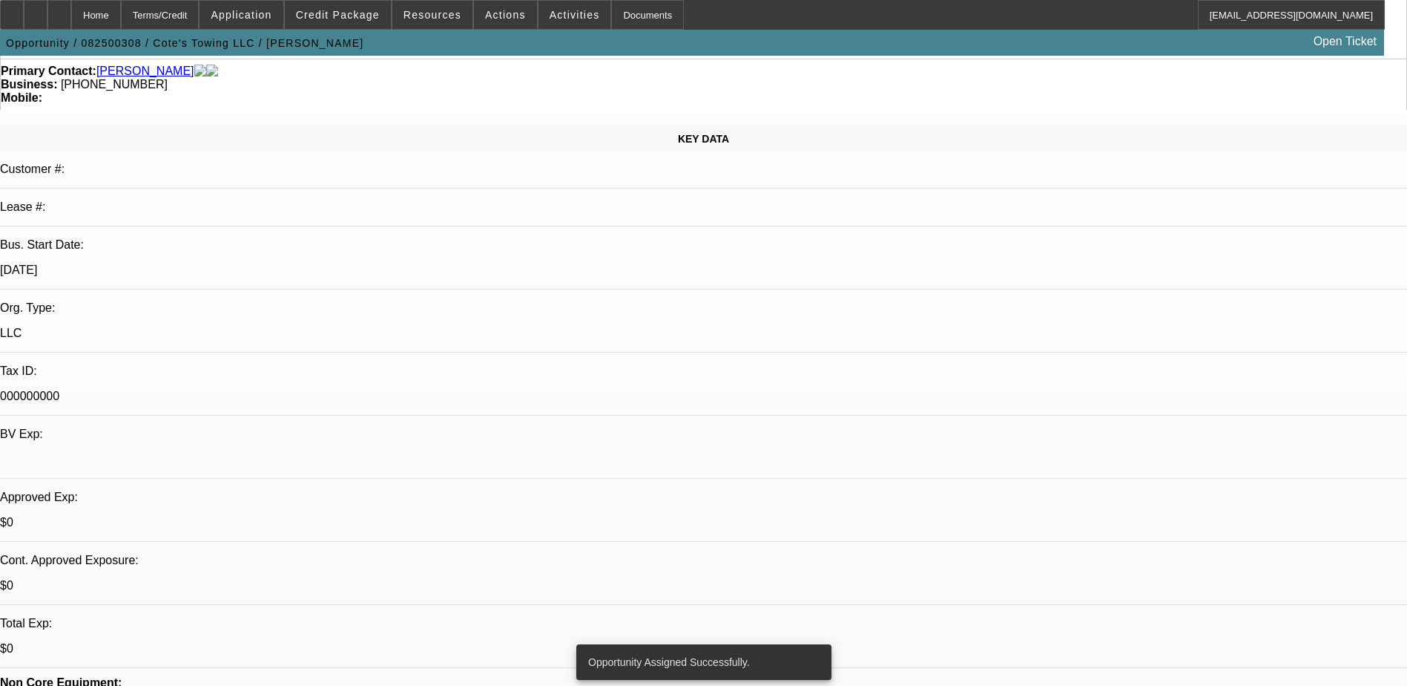
select select "0"
select select "2"
select select "0.1"
select select "4"
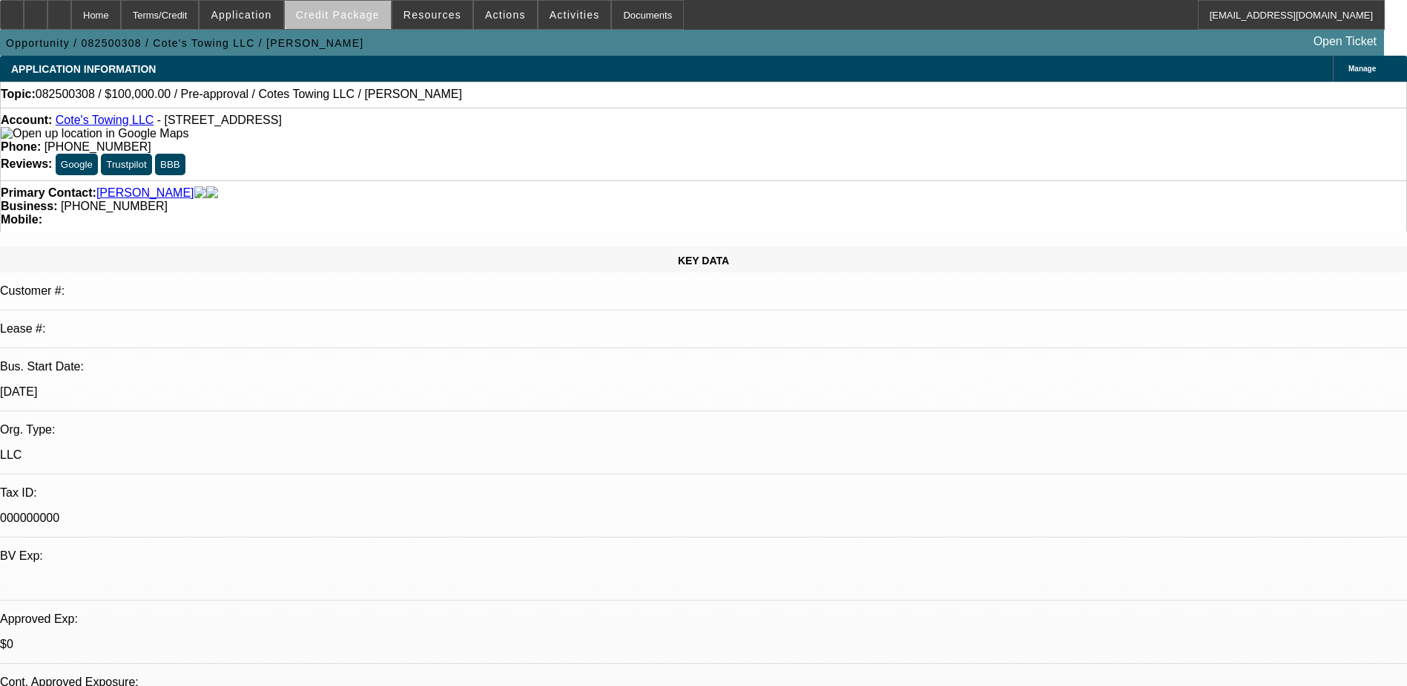
click at [363, 15] on span "Credit Package" at bounding box center [338, 15] width 84 height 12
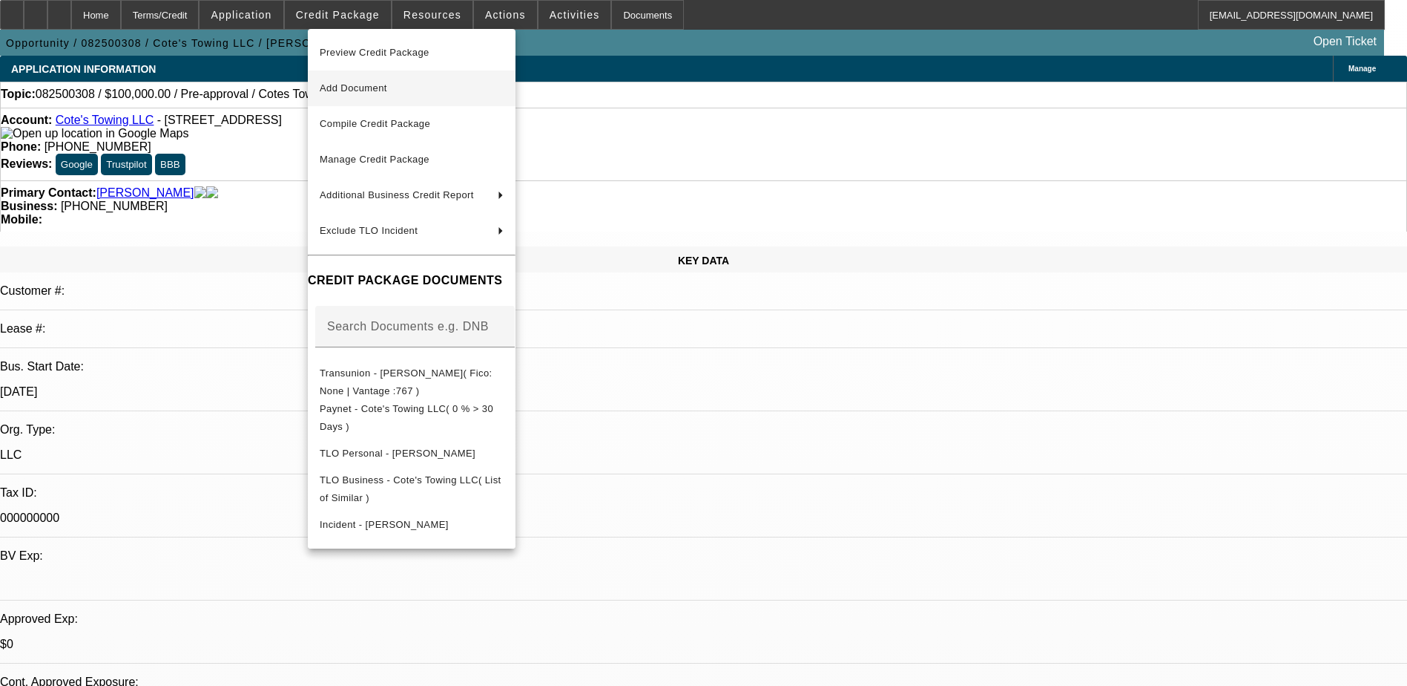
click at [430, 94] on span "Add Document" at bounding box center [412, 88] width 184 height 18
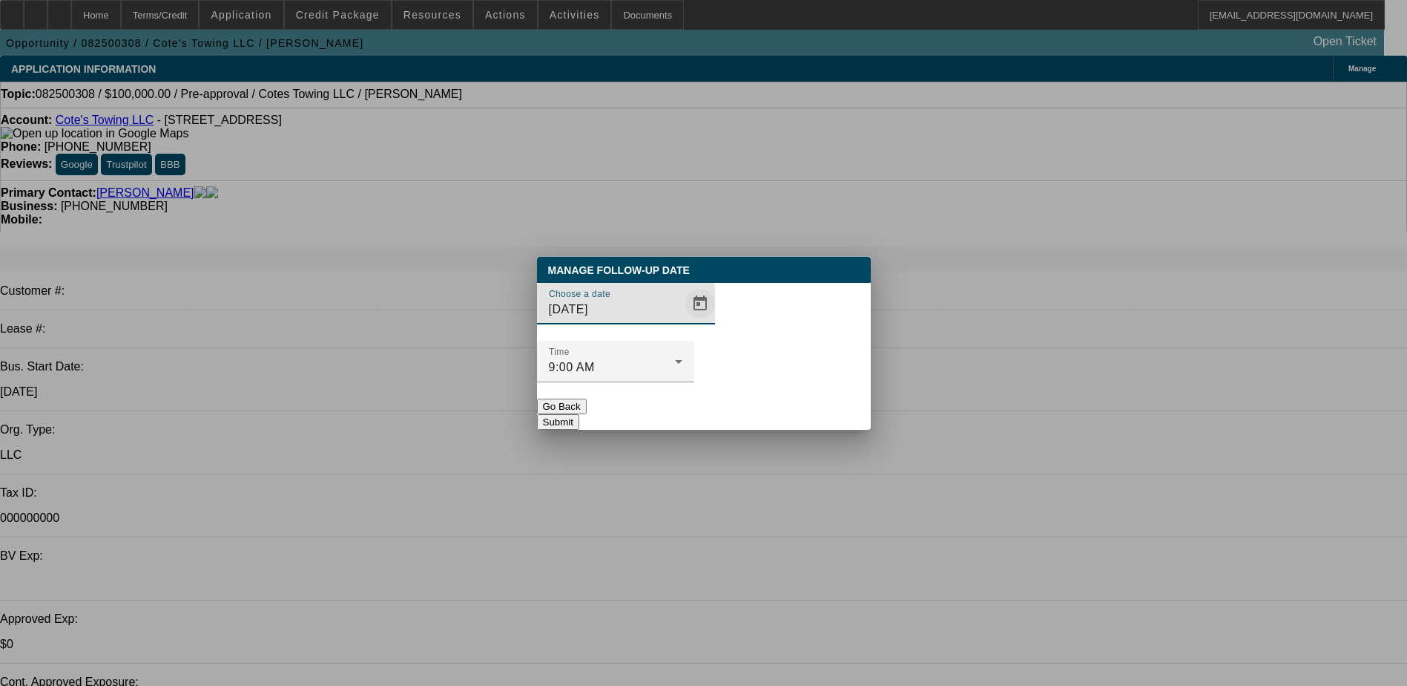
click at [684, 321] on span "Open calendar" at bounding box center [701, 304] width 36 height 36
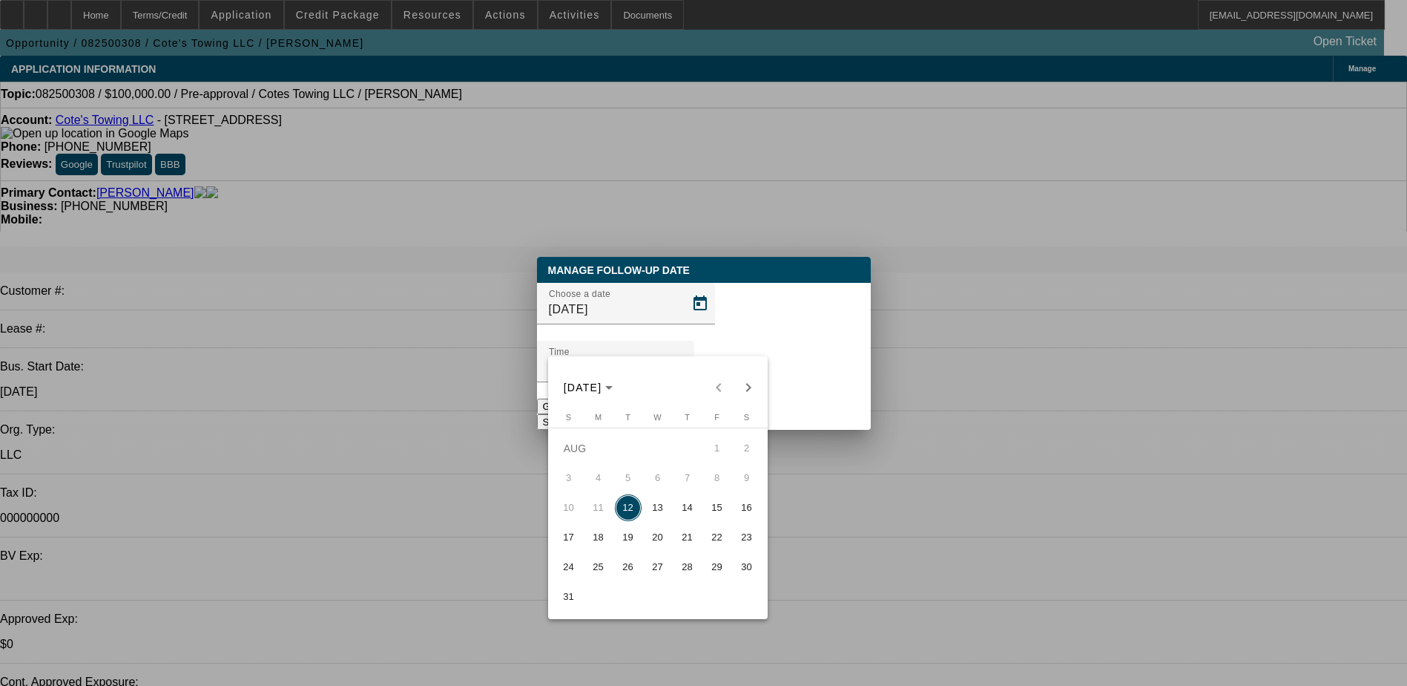
click at [665, 513] on span "13" at bounding box center [658, 507] width 27 height 27
type input "8/13/2025"
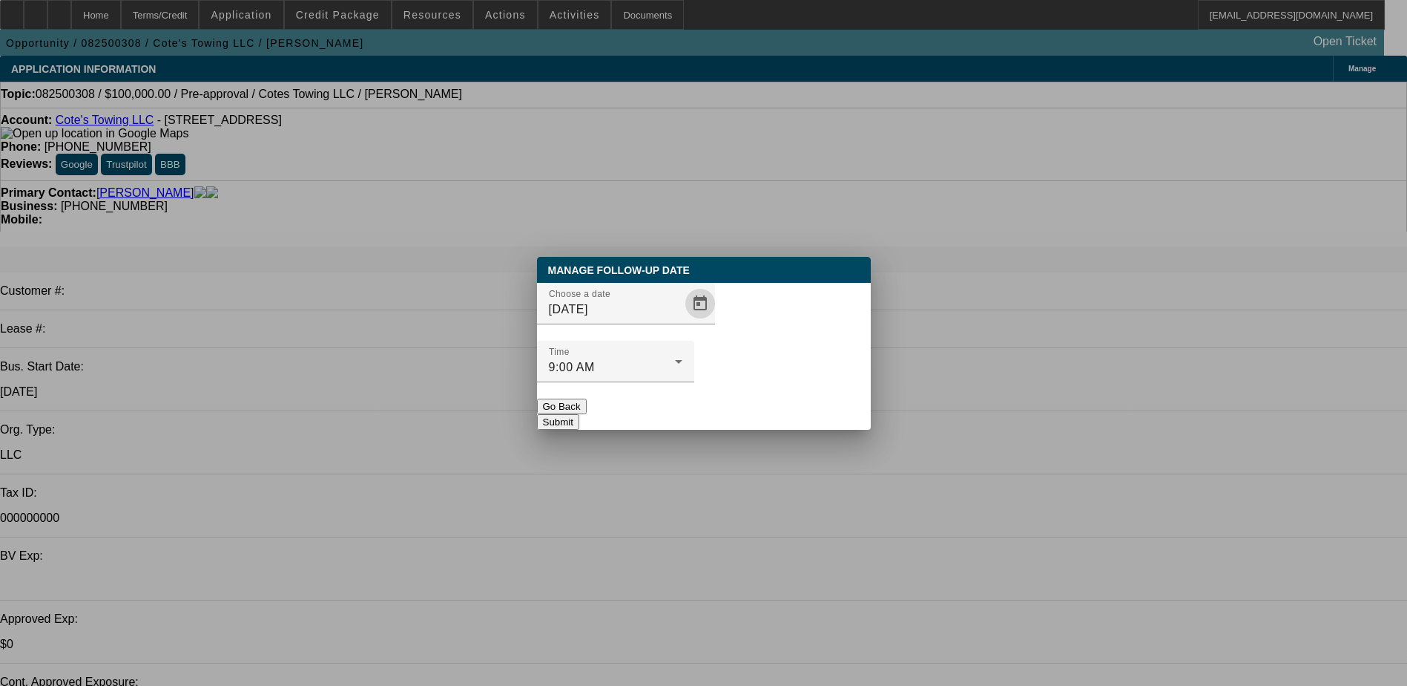
click at [579, 414] on button "Submit" at bounding box center [558, 422] width 42 height 16
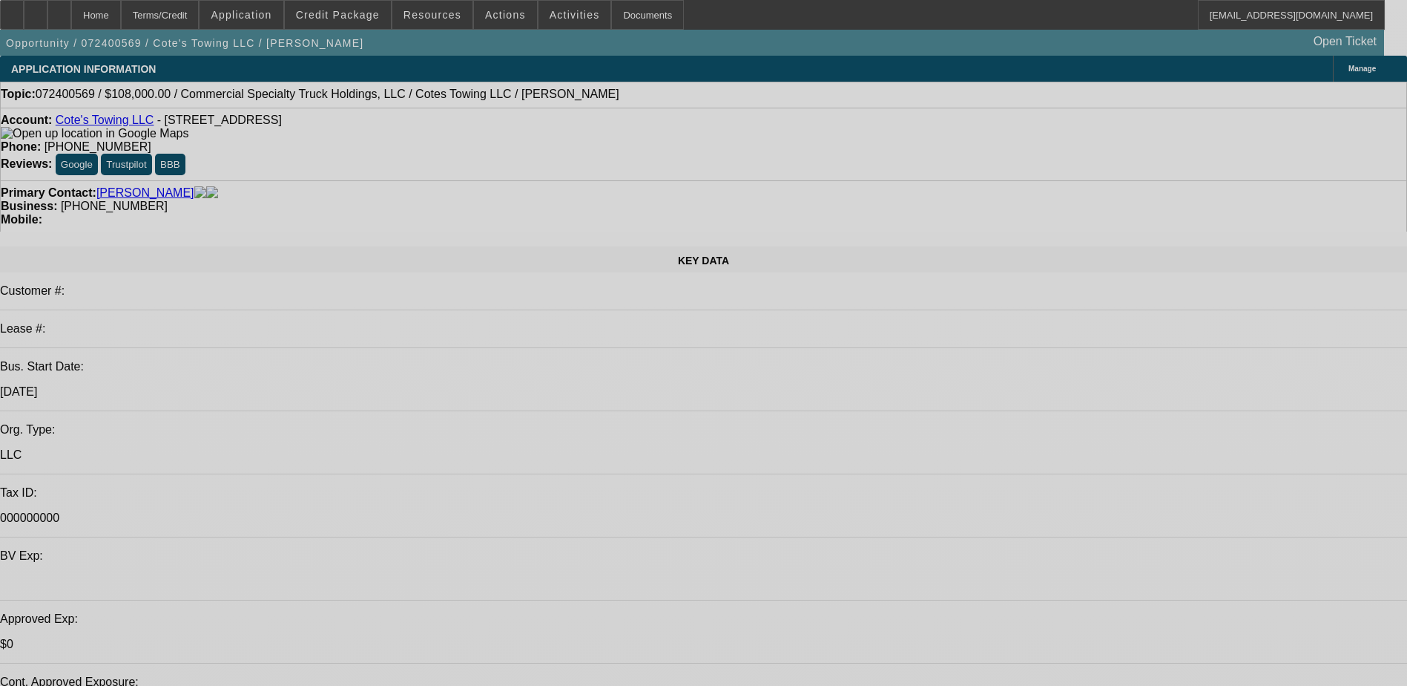
select select "0"
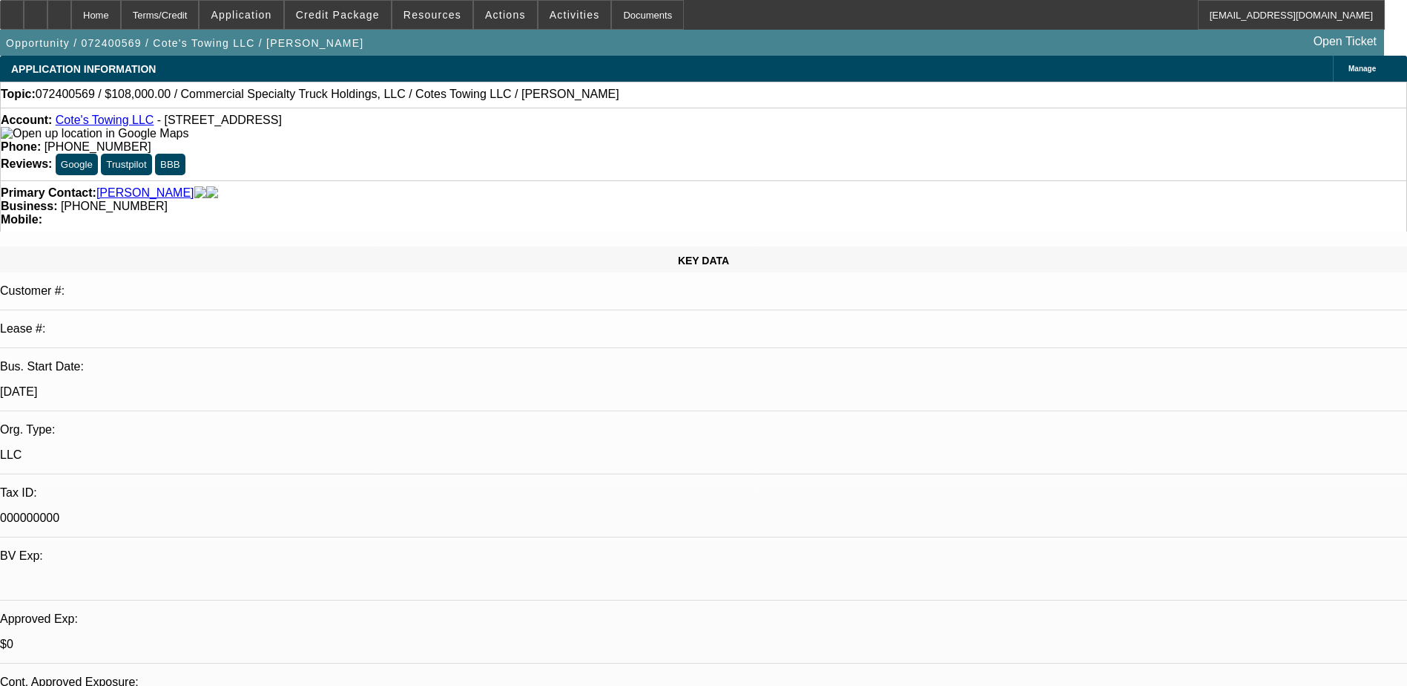
select select "0"
select select "2"
select select "0"
select select "6"
select select "0"
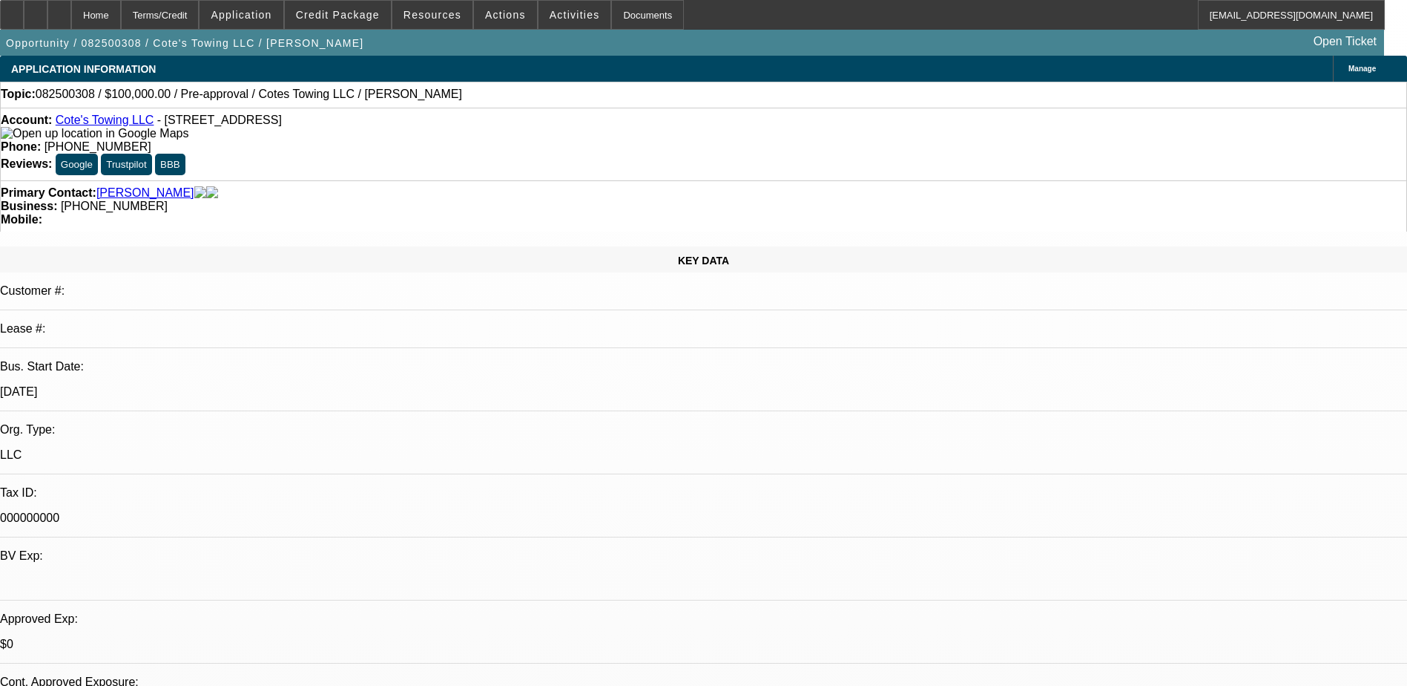
select select "2"
select select "0.1"
select select "4"
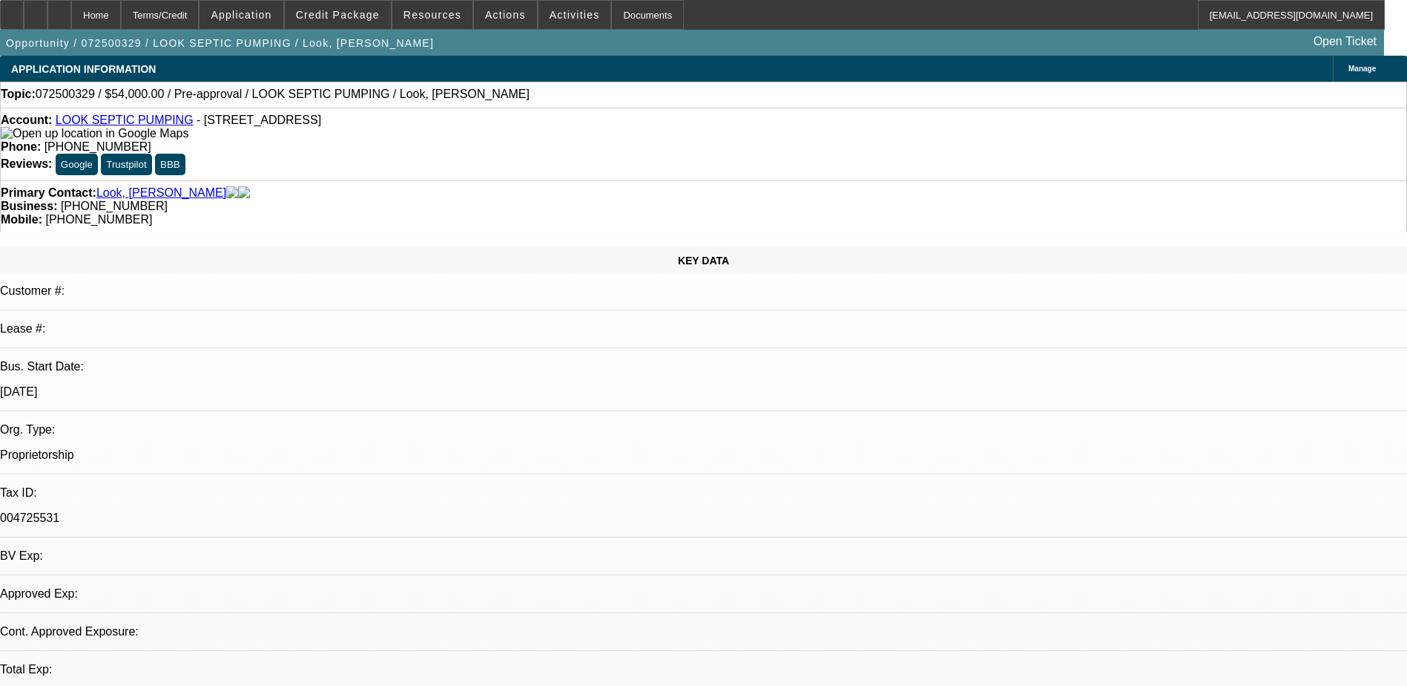
select select "0.1"
select select "2"
select select "0.1"
select select "4"
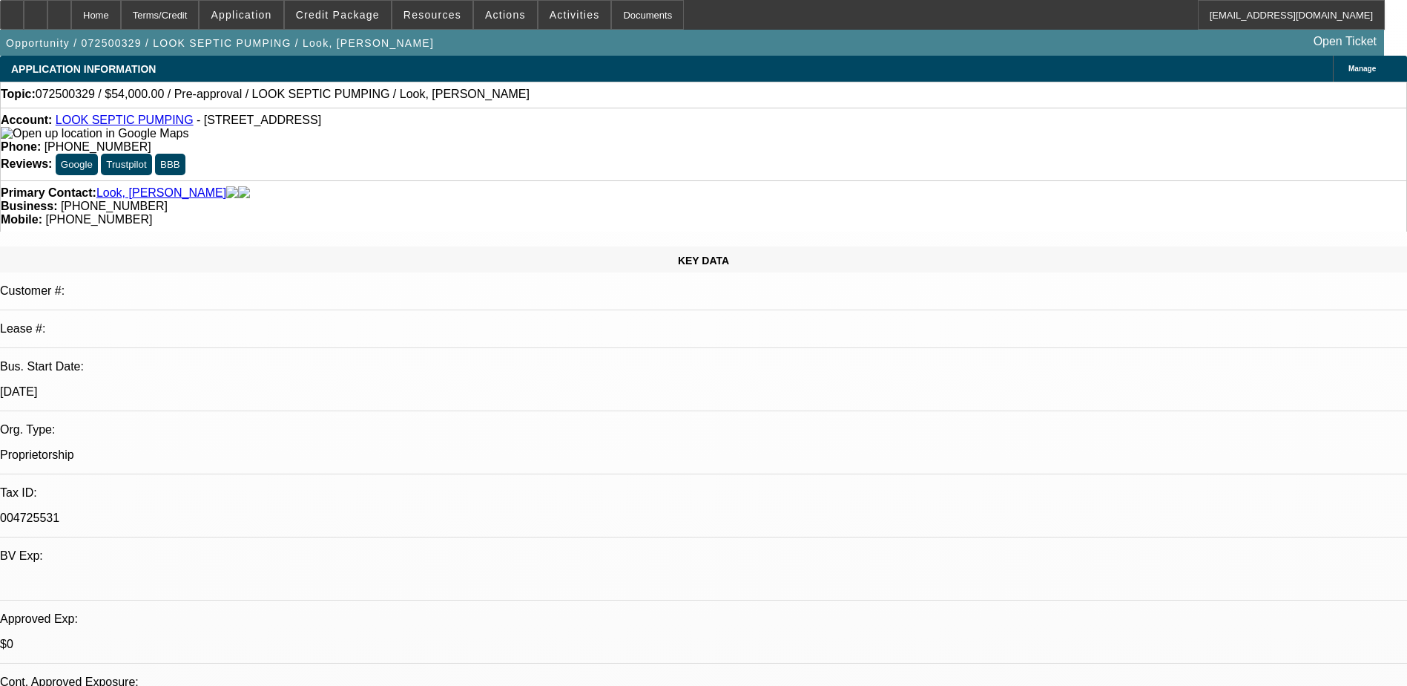
scroll to position [33, 0]
drag, startPoint x: 1078, startPoint y: 571, endPoint x: 1164, endPoint y: 576, distance: 86.2
drag, startPoint x: 1164, startPoint y: 576, endPoint x: 1122, endPoint y: 608, distance: 53.4
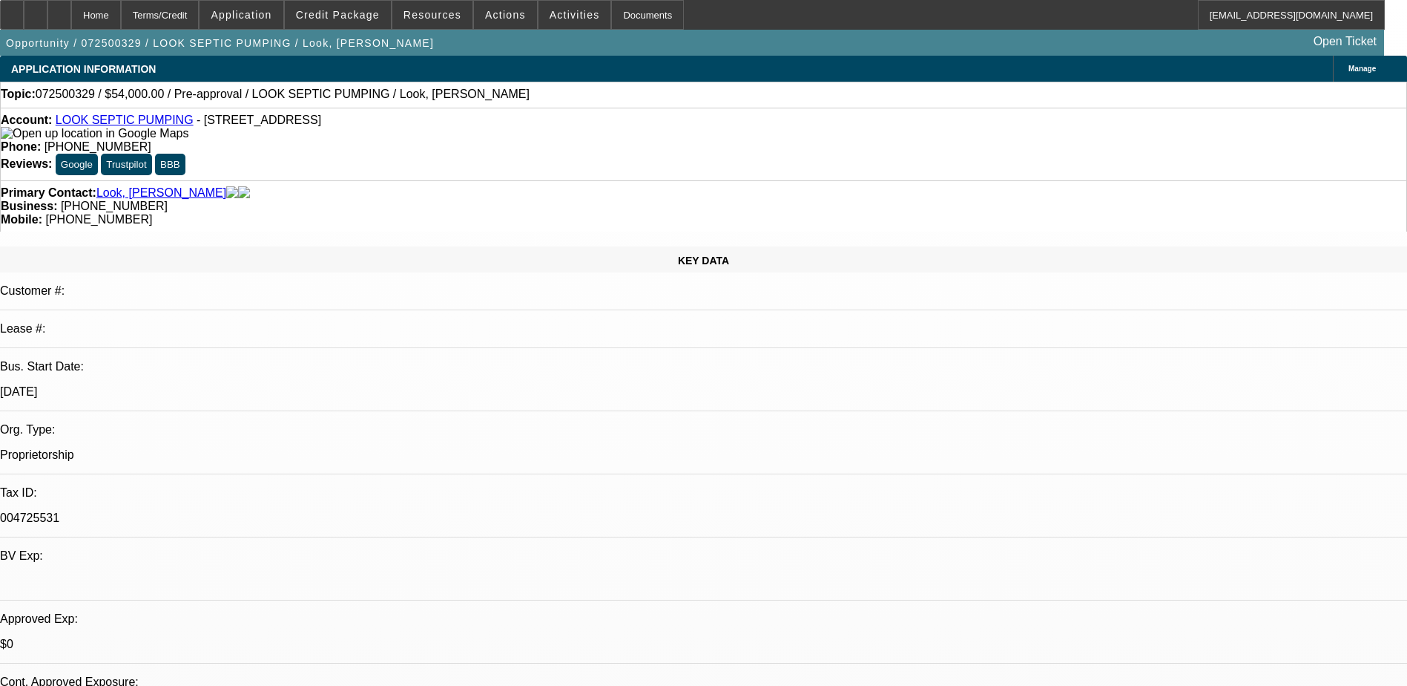
drag, startPoint x: 1105, startPoint y: 617, endPoint x: 1364, endPoint y: 619, distance: 258.9
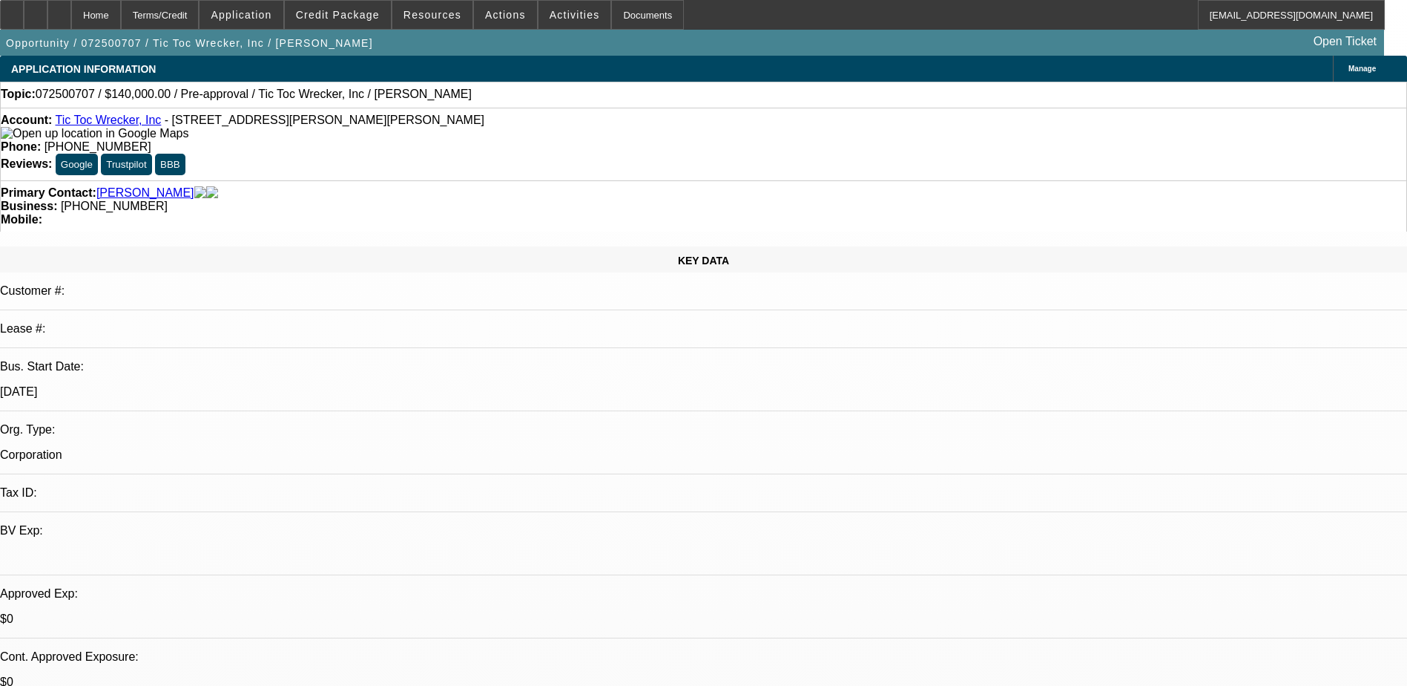
select select "0"
select select "0.1"
select select "4"
select select "0"
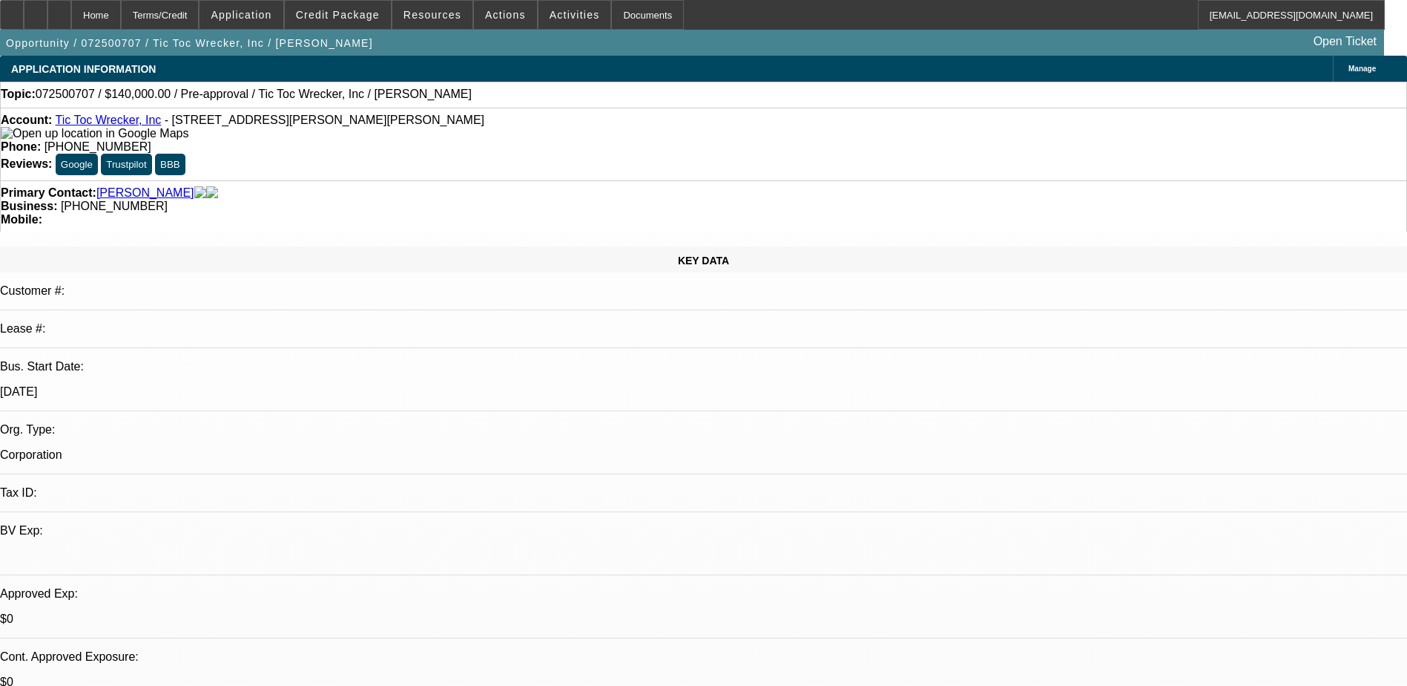
select select "0"
select select "0.1"
select select "4"
select select "0"
select select "2"
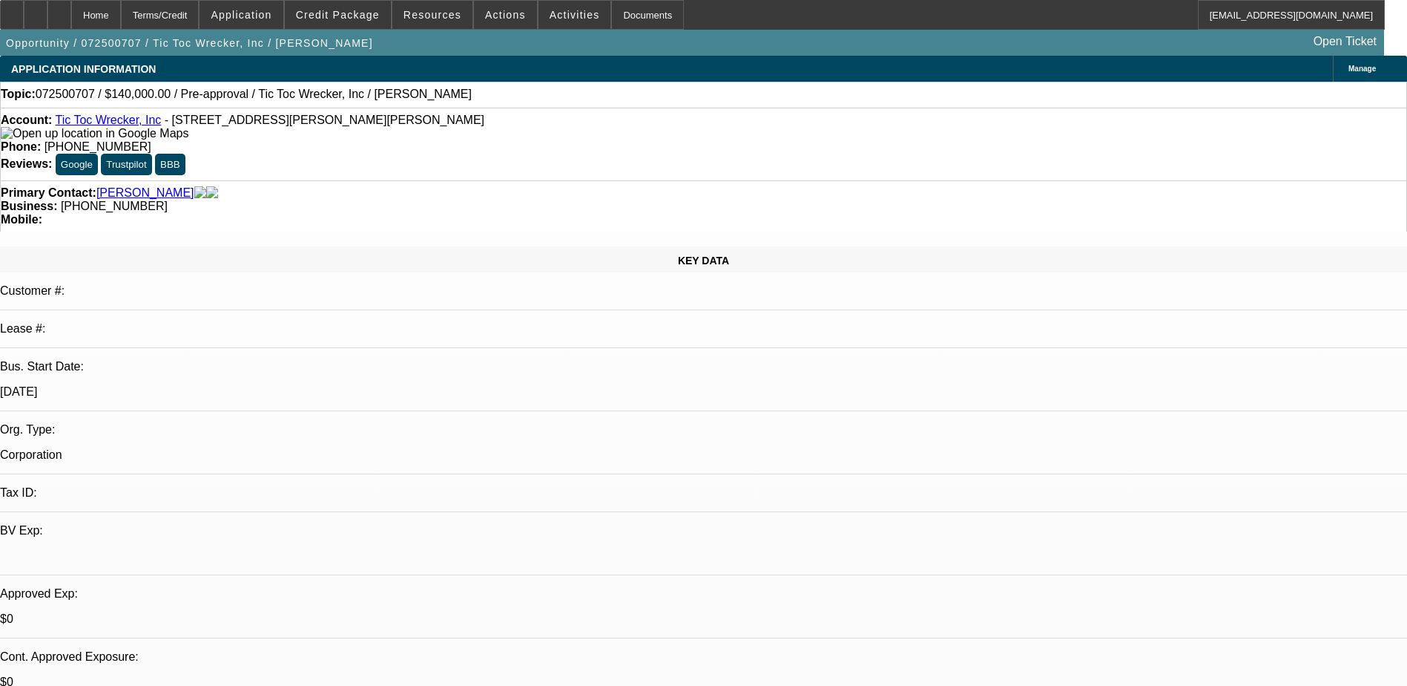
select select "2"
select select "0.1"
select select "4"
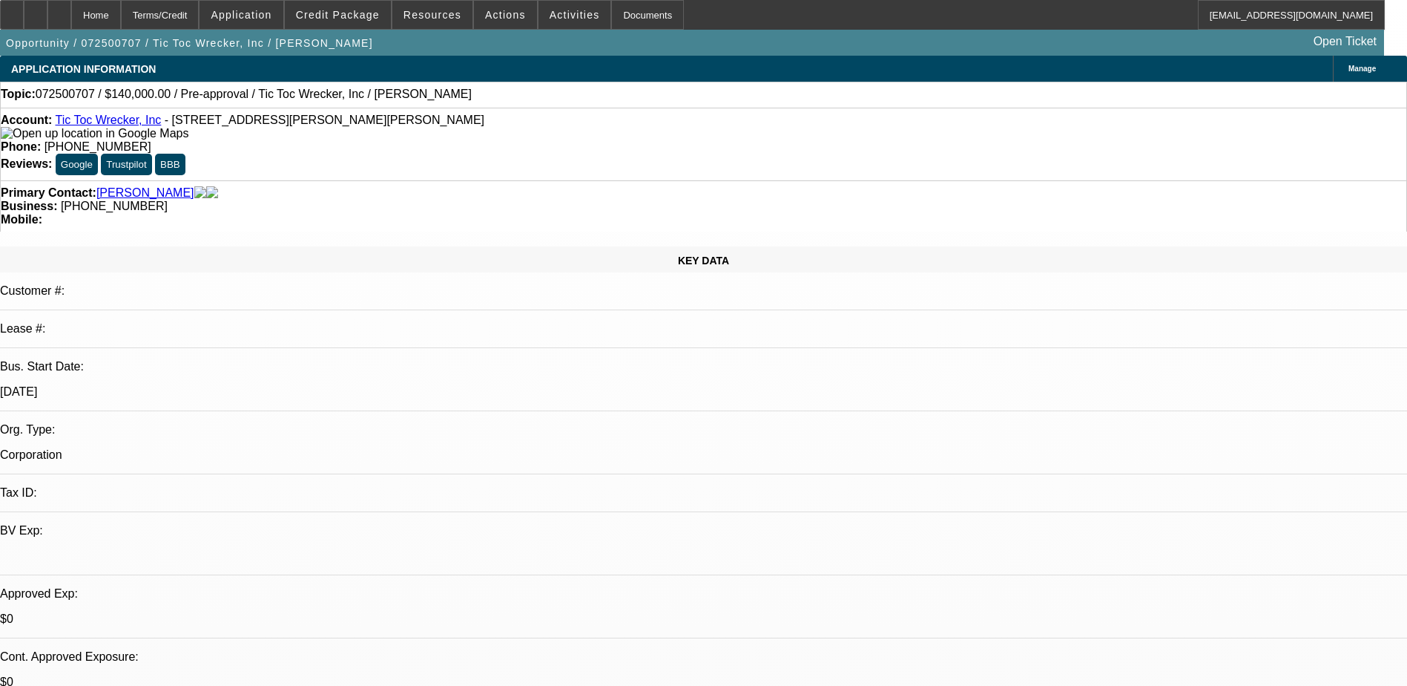
radio input "true"
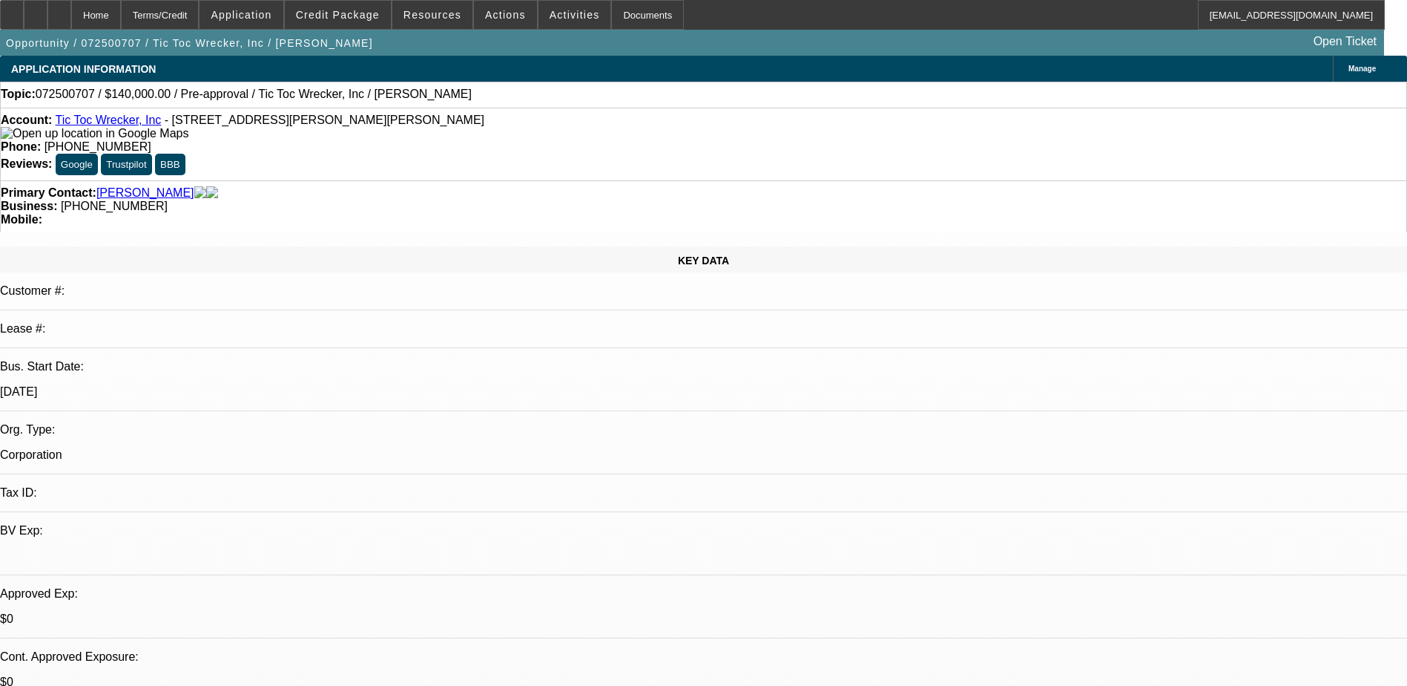
type textarea "A"
type textarea "Looking at a new truck tommorrow. Said he will get the invoice and all the pape…"
radio input "true"
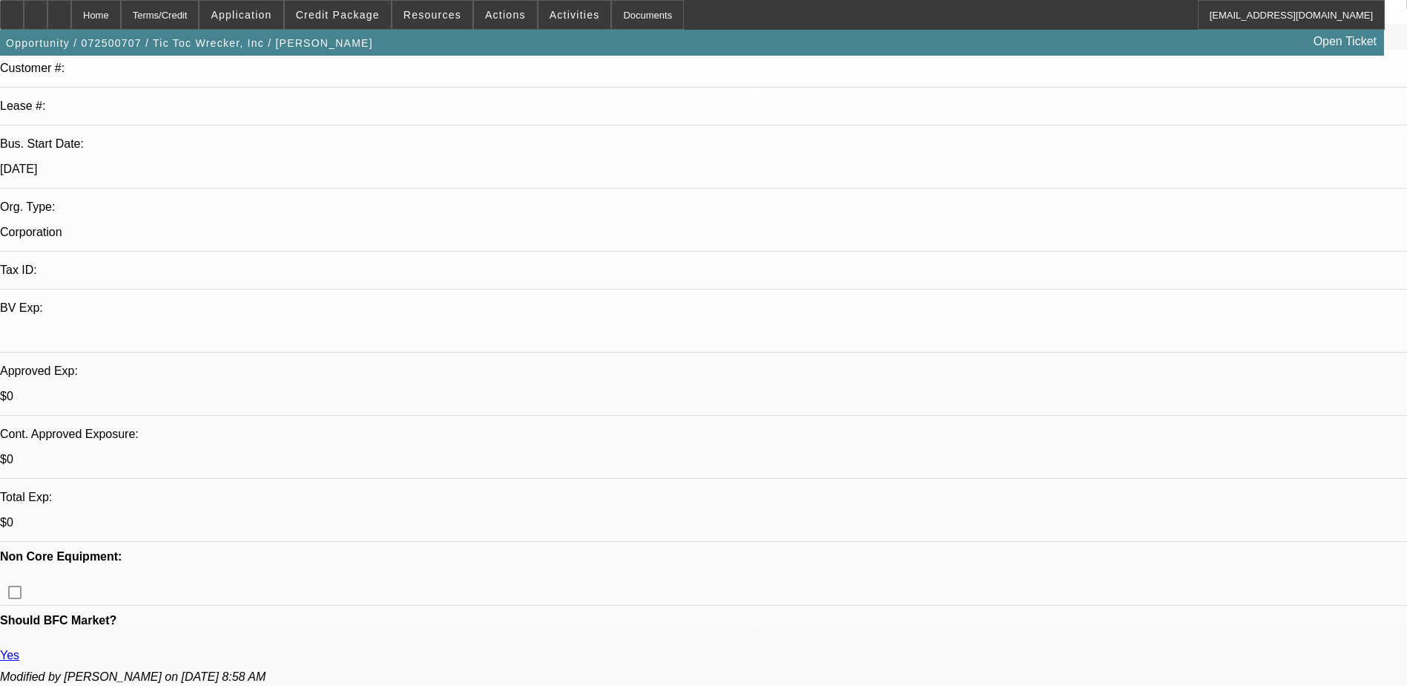
scroll to position [0, 0]
